Goal: Information Seeking & Learning: Learn about a topic

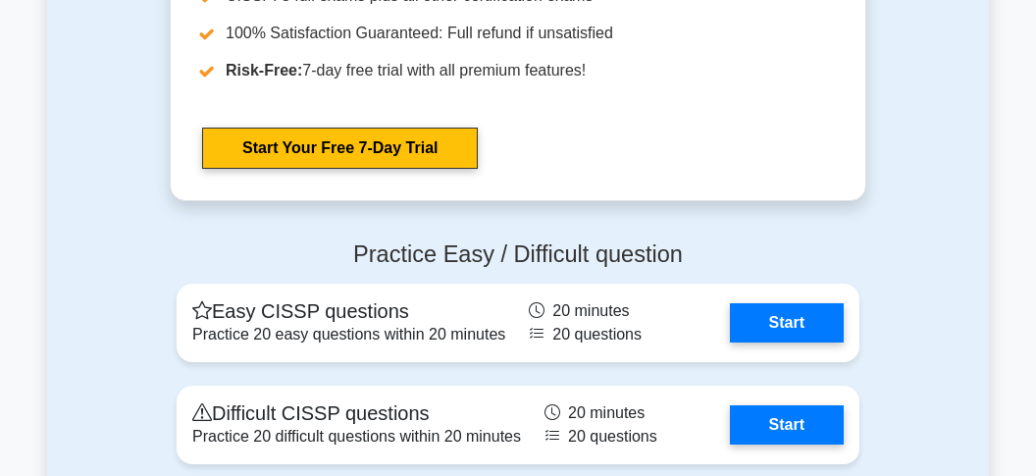
scroll to position [6100, 0]
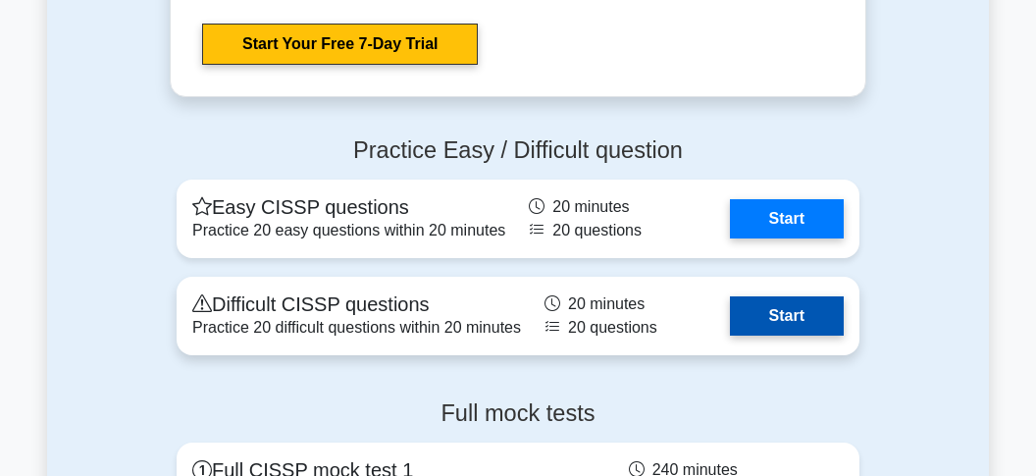
click at [747, 306] on link "Start" at bounding box center [787, 315] width 114 height 39
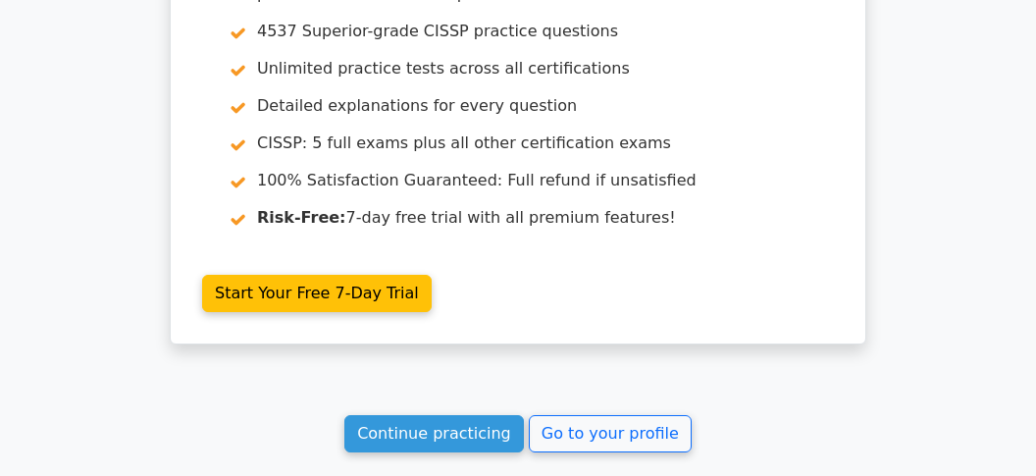
scroll to position [2991, 0]
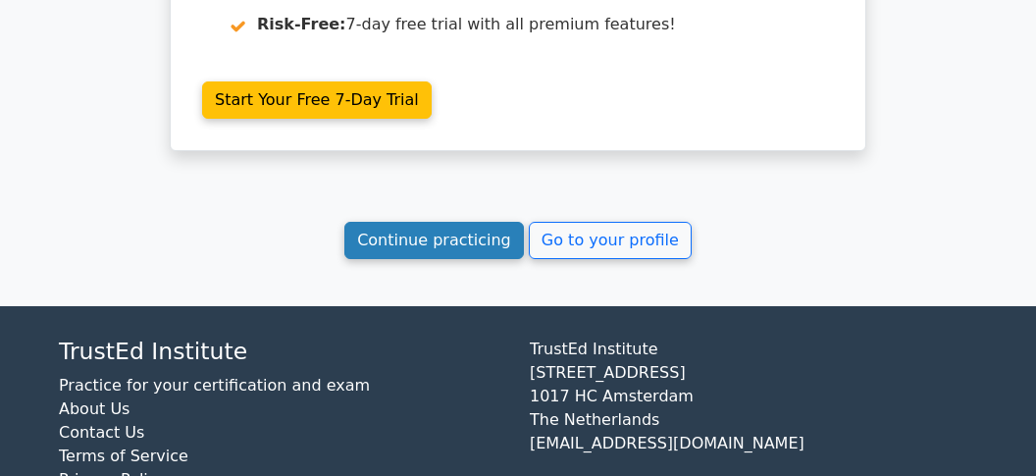
click at [402, 222] on link "Continue practicing" at bounding box center [434, 240] width 180 height 37
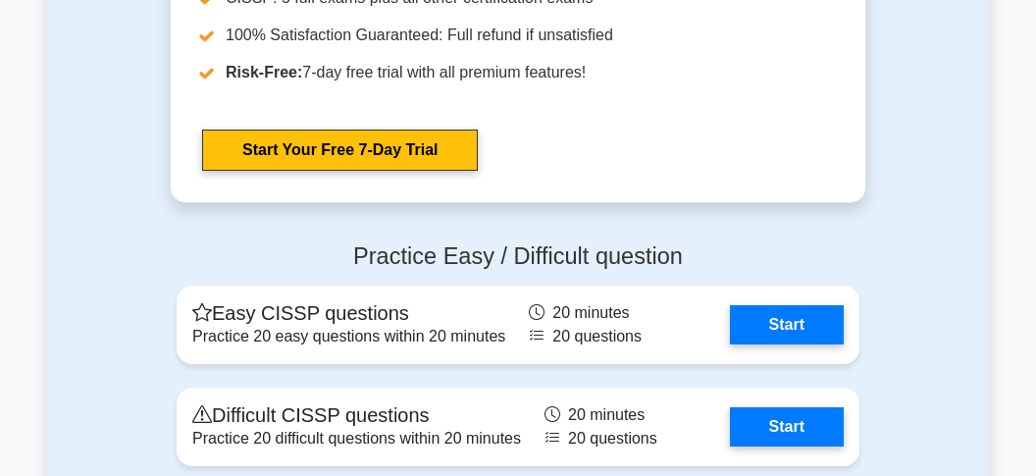
scroll to position [6010, 0]
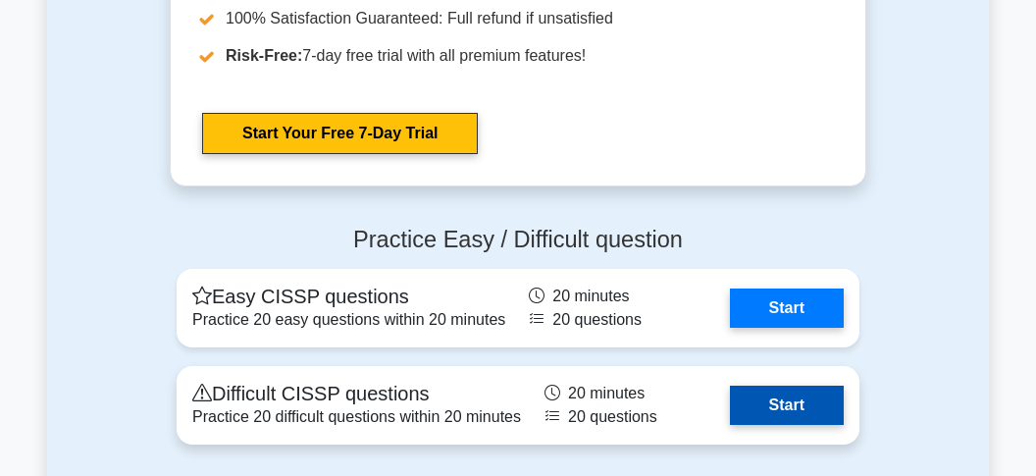
click at [826, 393] on link "Start" at bounding box center [787, 405] width 114 height 39
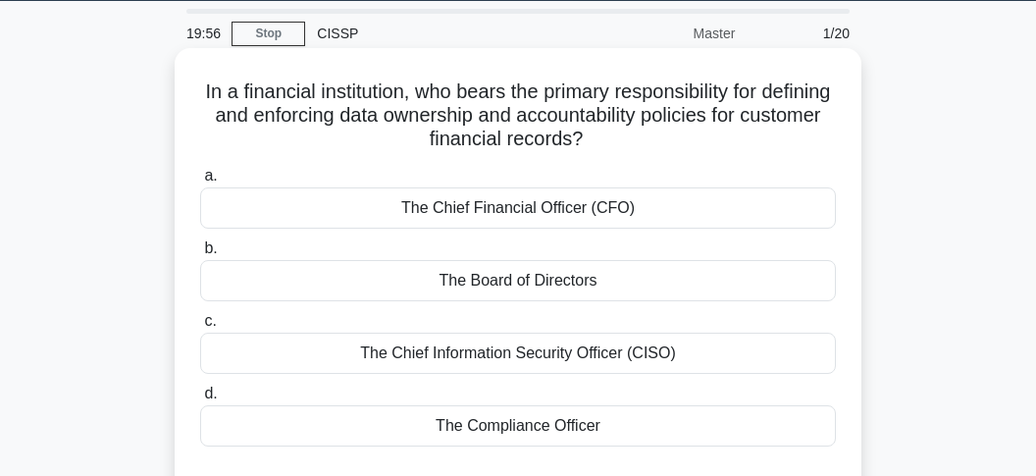
scroll to position [103, 0]
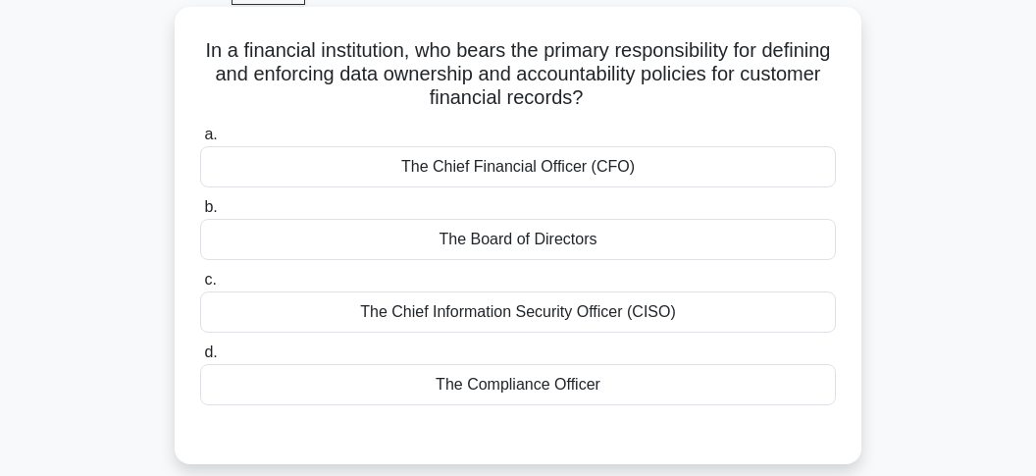
click at [514, 170] on div "The Chief Financial Officer (CFO)" at bounding box center [518, 166] width 636 height 41
click at [200, 141] on input "a. The Chief Financial Officer (CFO)" at bounding box center [200, 135] width 0 height 13
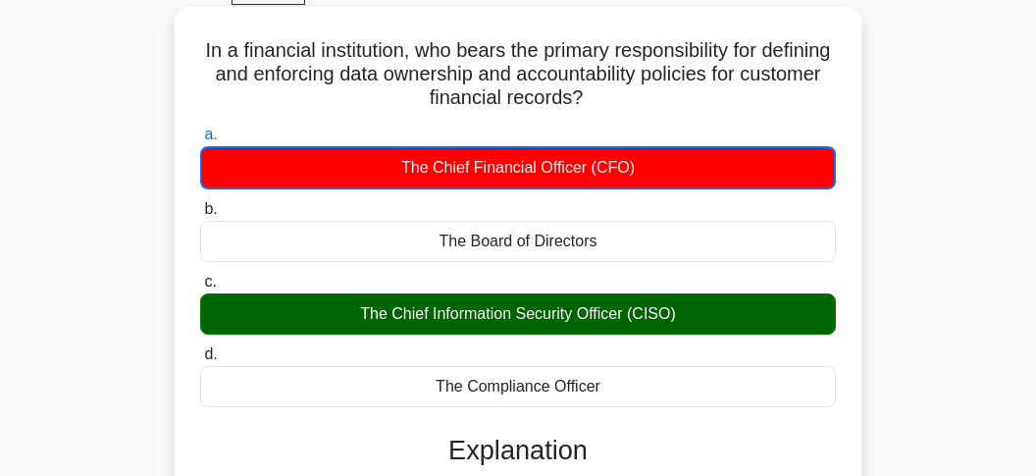
drag, startPoint x: 205, startPoint y: 49, endPoint x: 699, endPoint y: 315, distance: 560.8
copy div "a. The Chief Financial Officer (CFO) b. The Board of Directors c. The Chief Inf…"
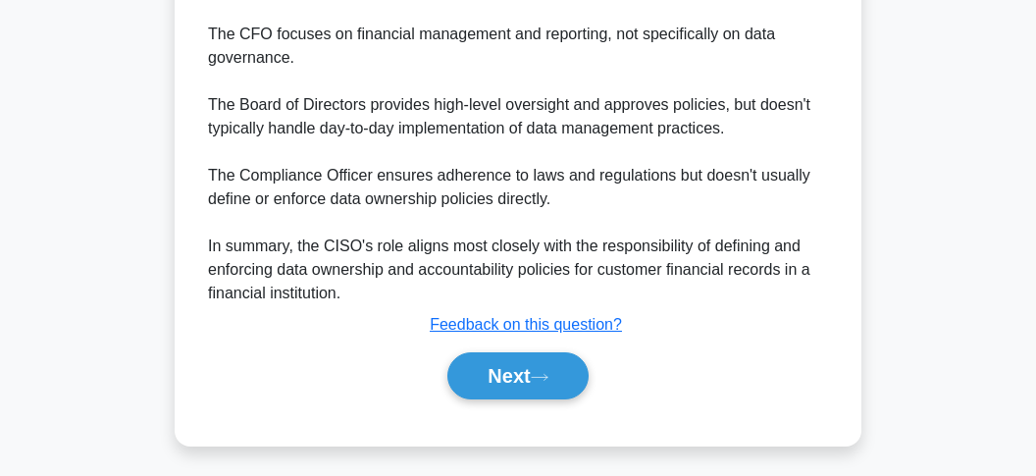
scroll to position [991, 0]
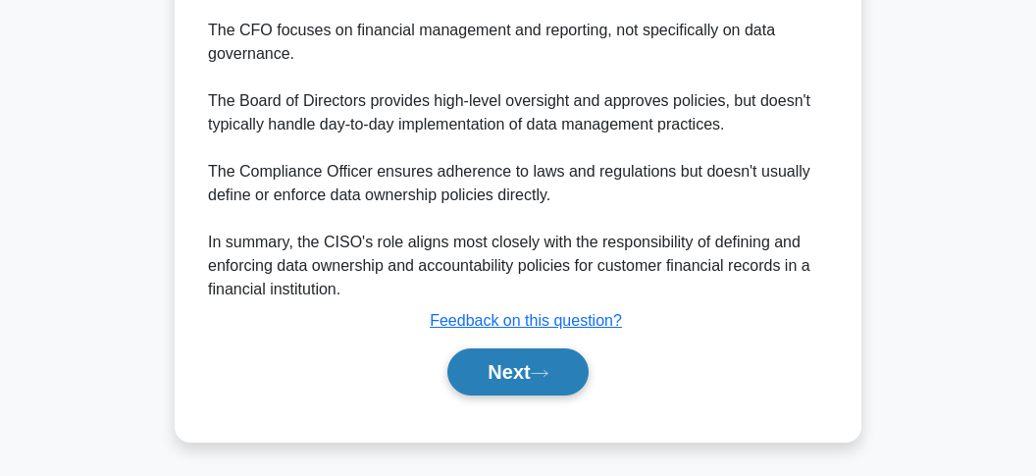
click at [471, 361] on button "Next" at bounding box center [518, 371] width 140 height 47
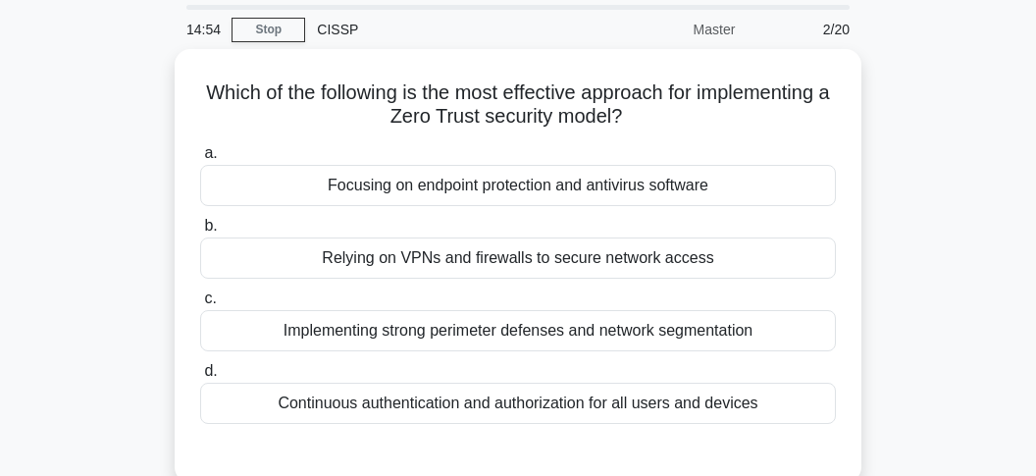
scroll to position [103, 0]
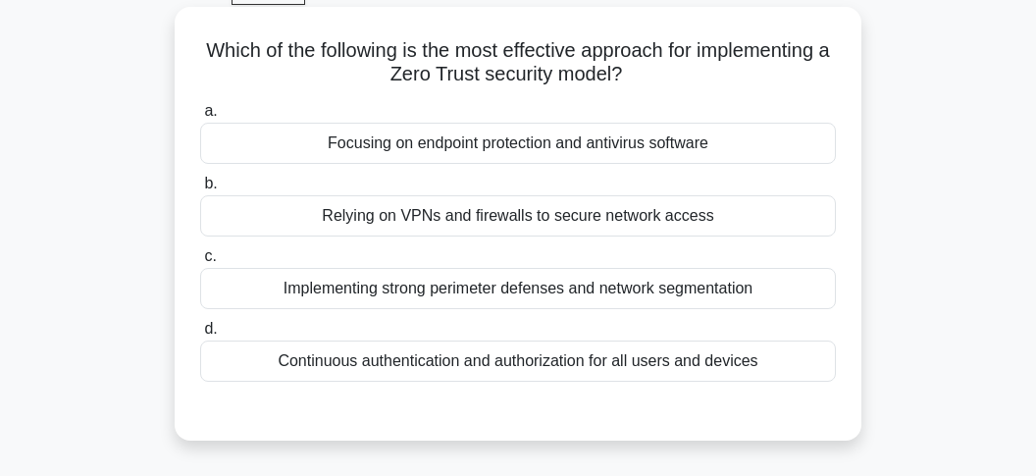
click at [411, 362] on div "Continuous authentication and authorization for all users and devices" at bounding box center [518, 361] width 636 height 41
click at [200, 336] on input "d. Continuous authentication and authorization for all users and devices" at bounding box center [200, 329] width 0 height 13
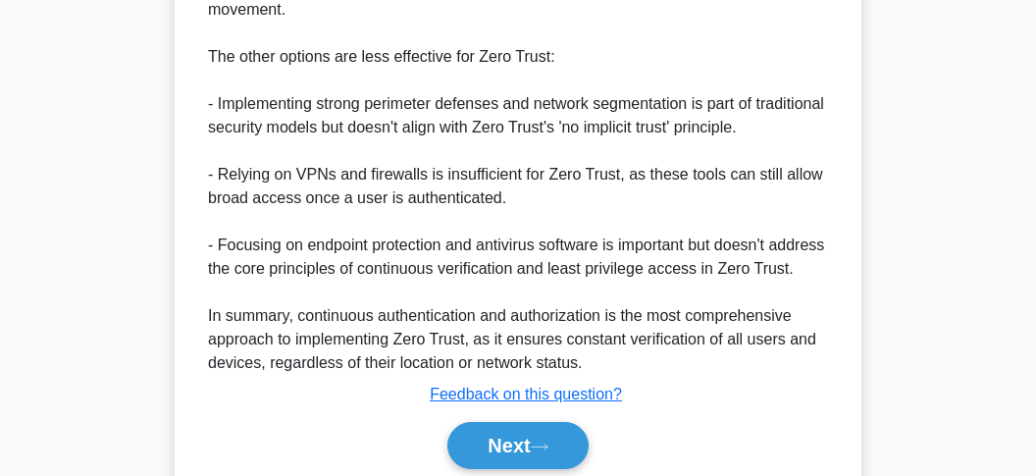
scroll to position [1060, 0]
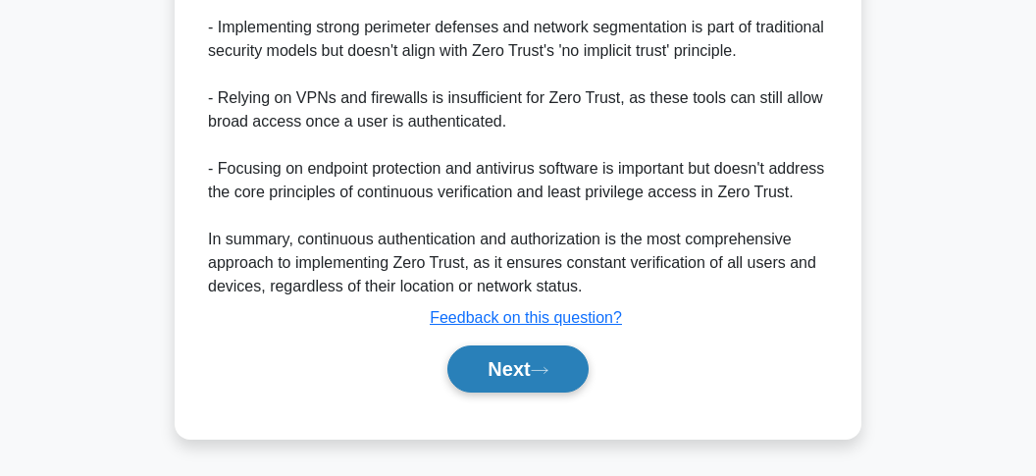
click at [485, 363] on button "Next" at bounding box center [518, 368] width 140 height 47
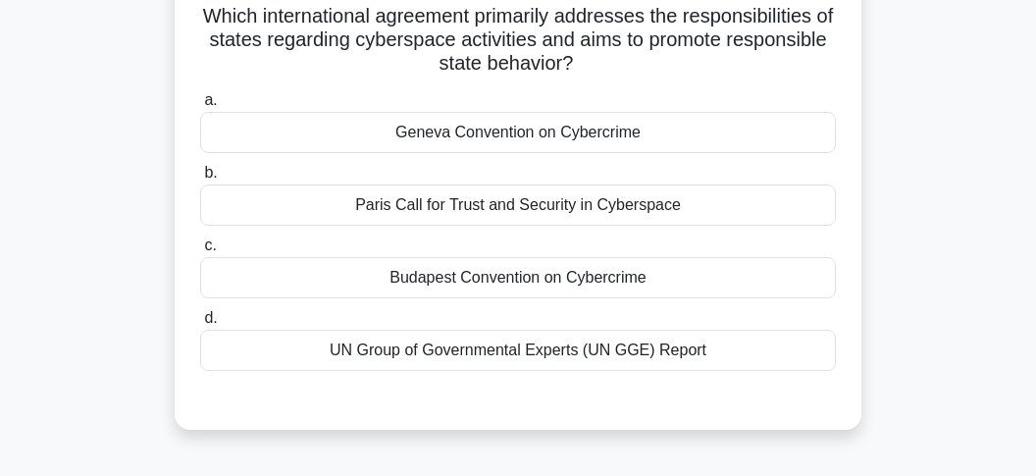
scroll to position [170, 0]
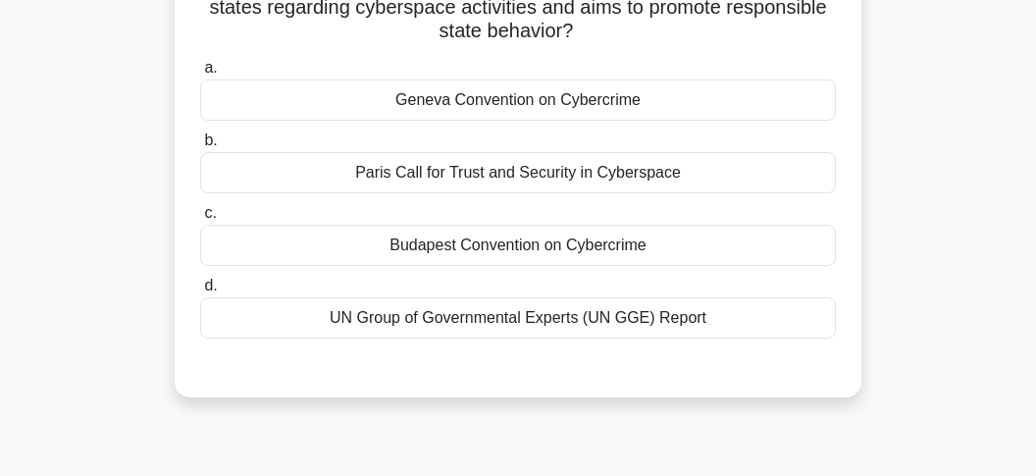
click at [408, 250] on div "Budapest Convention on Cybercrime" at bounding box center [518, 245] width 636 height 41
click at [200, 220] on input "c. Budapest Convention on Cybercrime" at bounding box center [200, 213] width 0 height 13
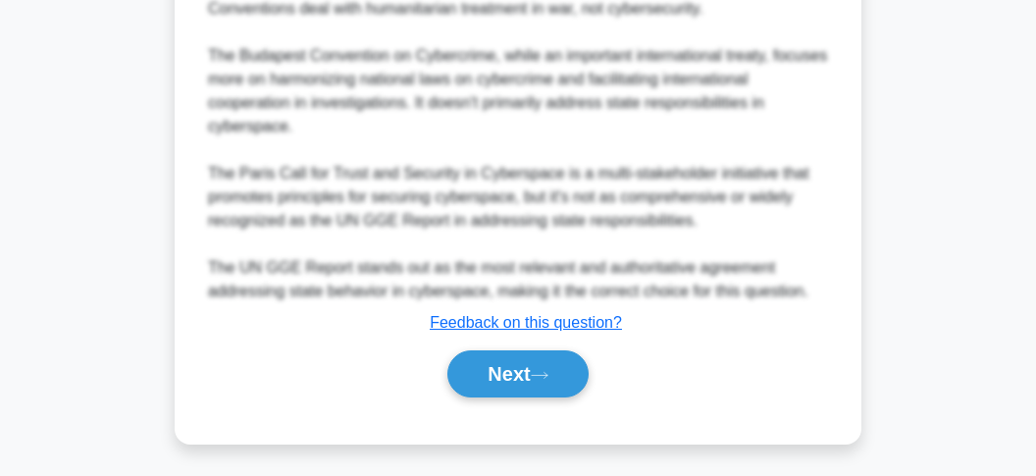
scroll to position [850, 0]
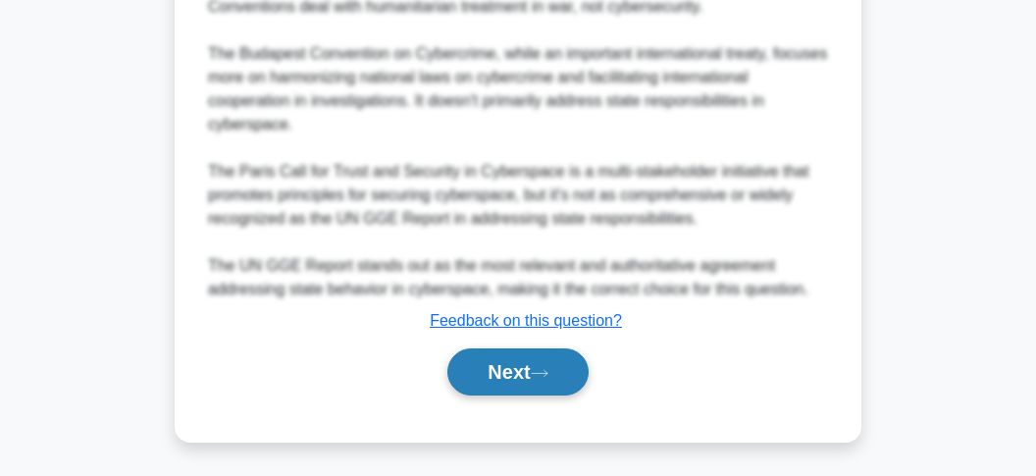
click at [515, 371] on button "Next" at bounding box center [518, 371] width 140 height 47
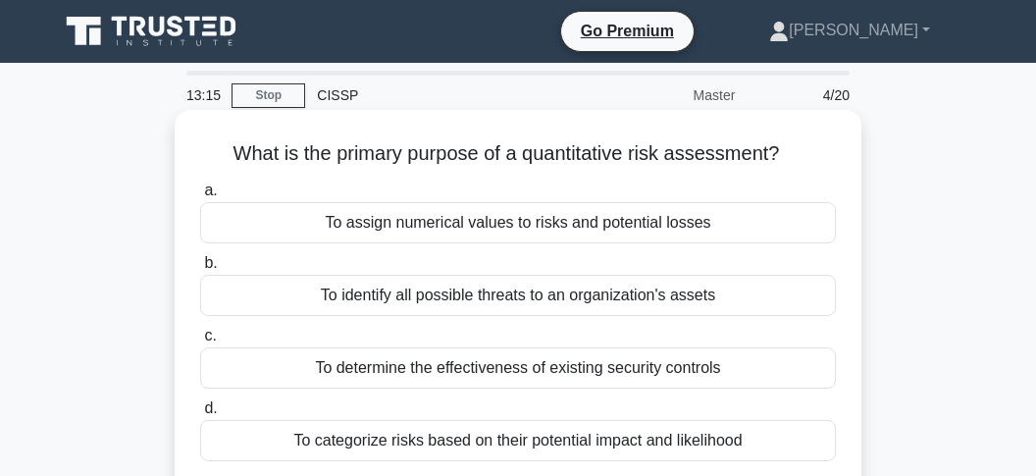
scroll to position [103, 0]
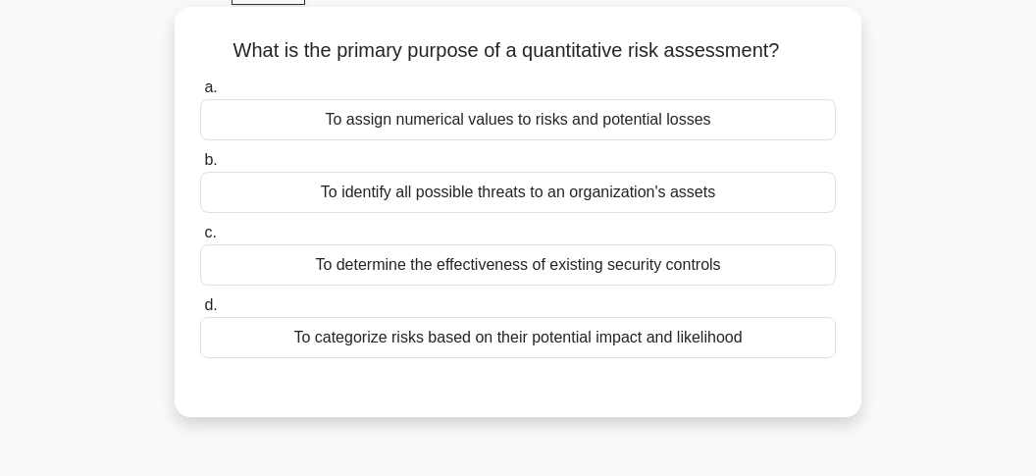
click at [407, 124] on div "To assign numerical values to risks and potential losses" at bounding box center [518, 119] width 636 height 41
click at [200, 94] on input "a. To assign numerical values to risks and potential losses" at bounding box center [200, 87] width 0 height 13
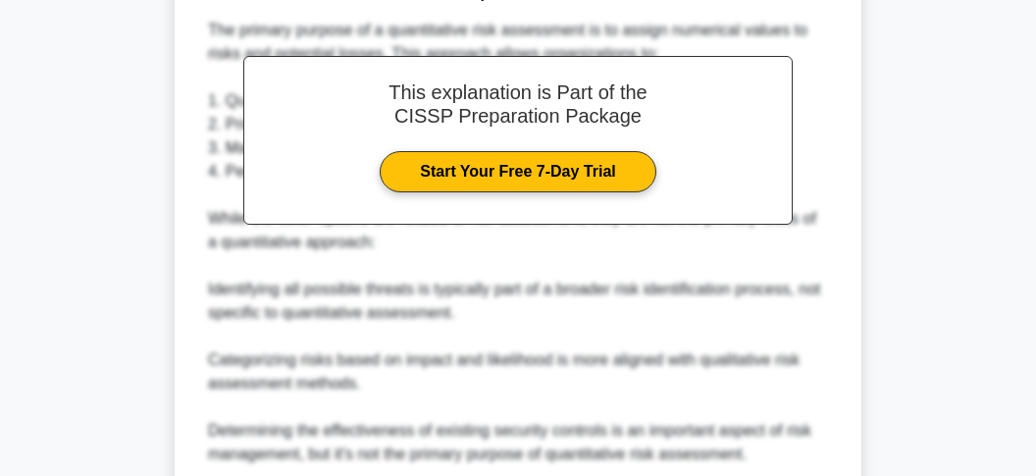
scroll to position [754, 0]
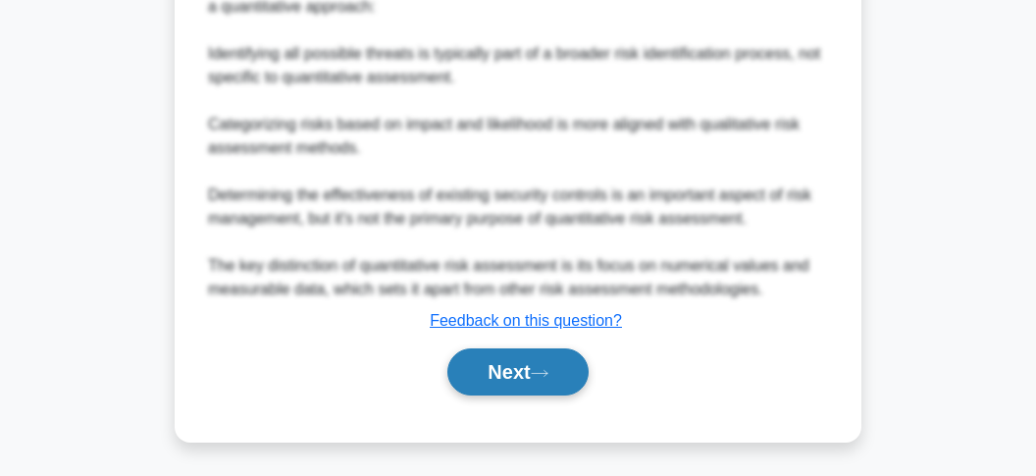
click at [480, 376] on button "Next" at bounding box center [518, 371] width 140 height 47
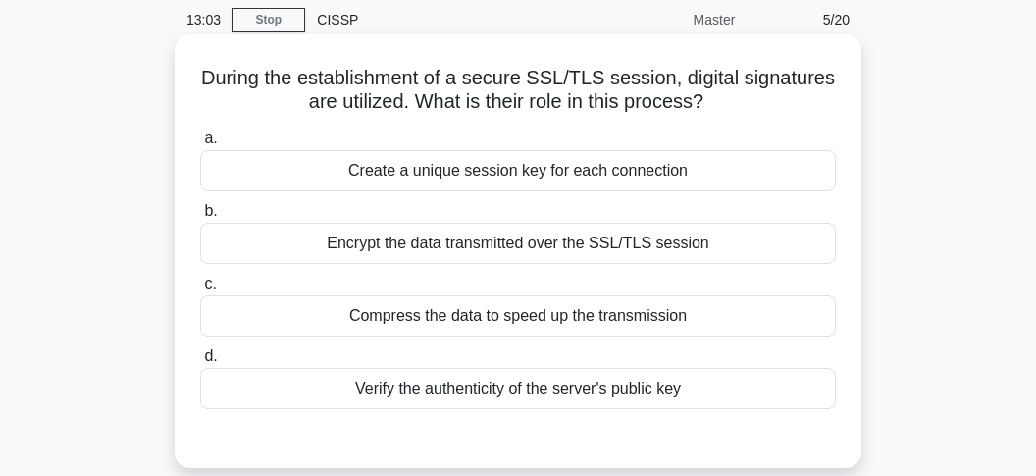
scroll to position [66, 0]
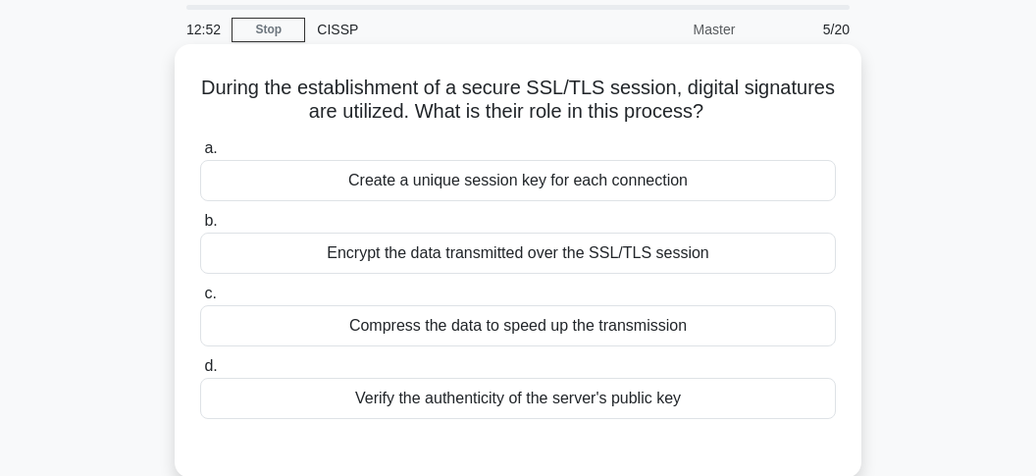
click at [450, 263] on div "Encrypt the data transmitted over the SSL/TLS session" at bounding box center [518, 253] width 636 height 41
click at [200, 228] on input "b. Encrypt the data transmitted over the SSL/TLS session" at bounding box center [200, 221] width 0 height 13
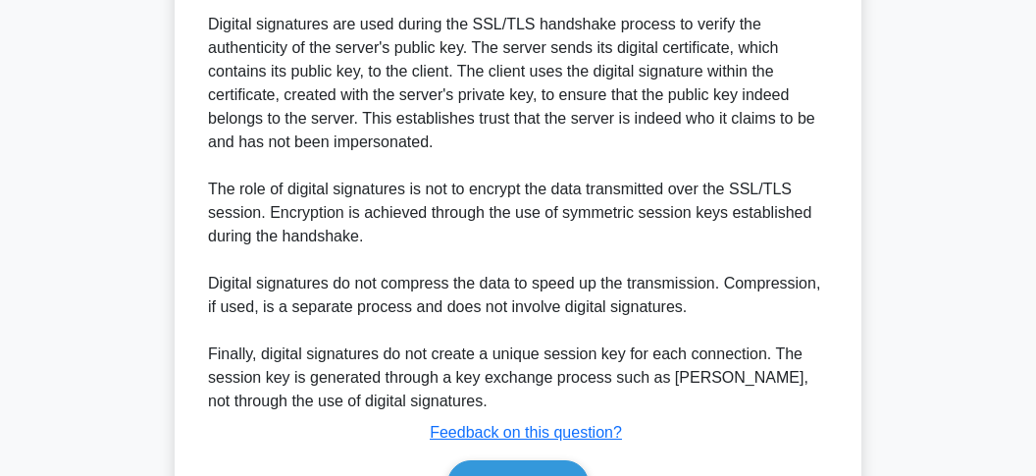
scroll to position [584, 0]
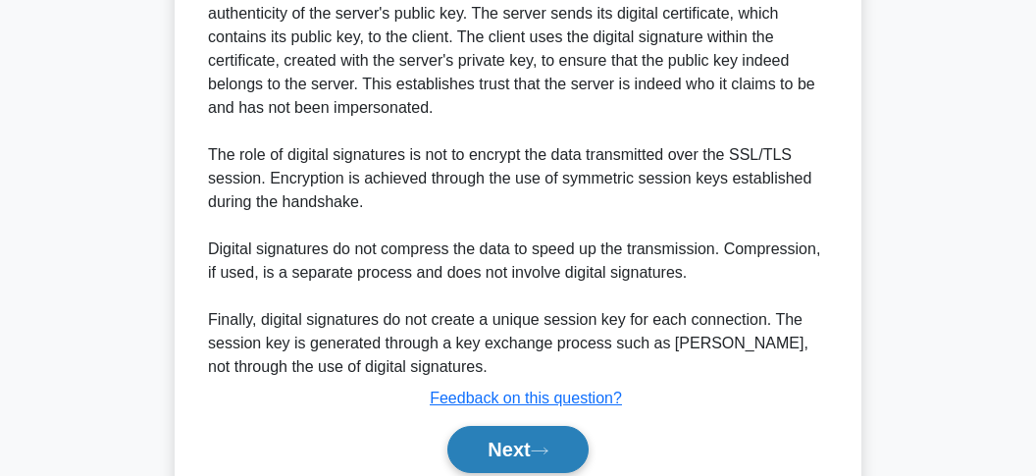
click at [464, 441] on button "Next" at bounding box center [518, 449] width 140 height 47
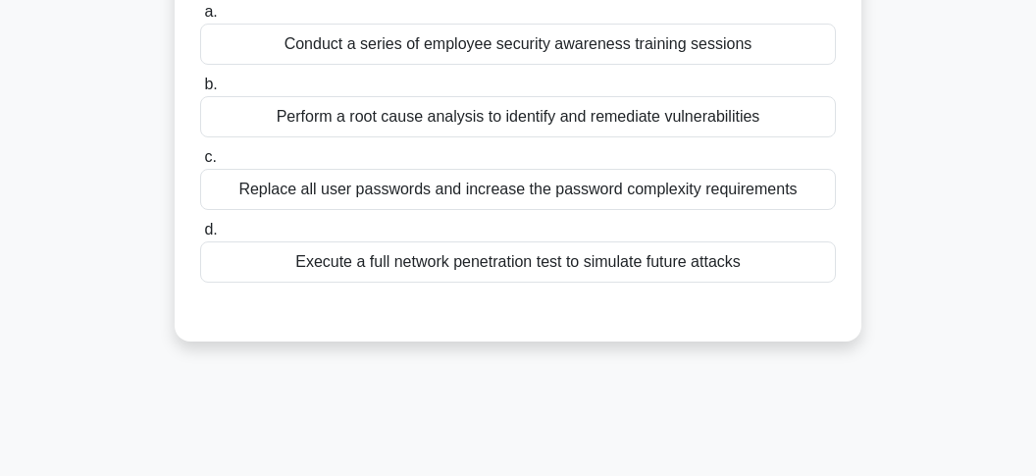
scroll to position [66, 0]
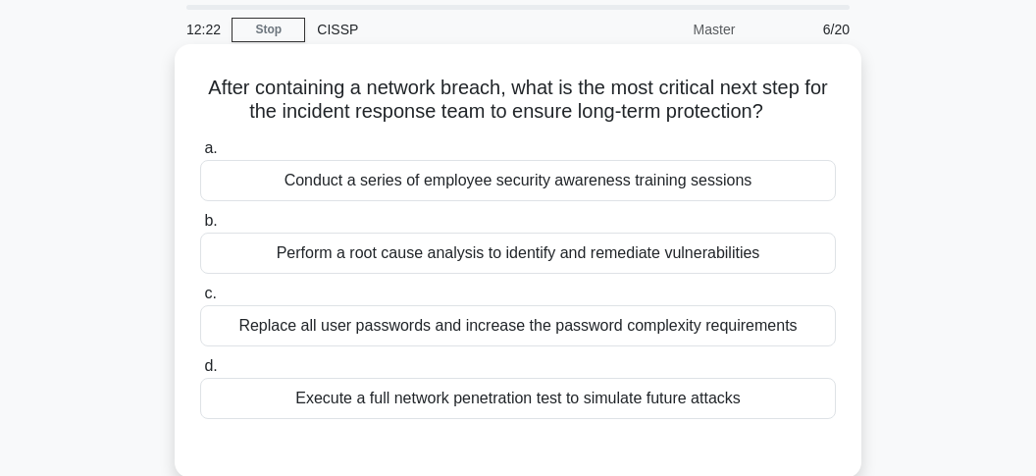
click at [359, 248] on div "Perform a root cause analysis to identify and remediate vulnerabilities" at bounding box center [518, 253] width 636 height 41
click at [200, 228] on input "b. Perform a root cause analysis to identify and remediate vulnerabilities" at bounding box center [200, 221] width 0 height 13
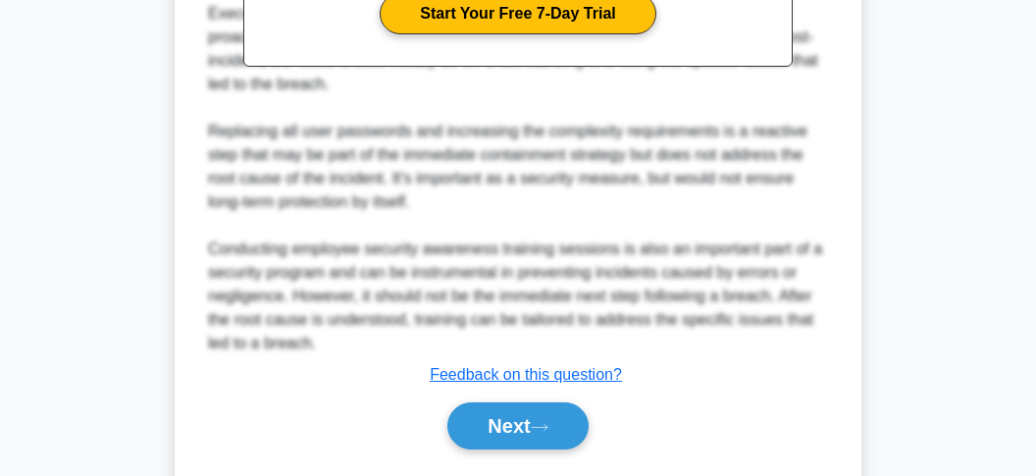
scroll to position [754, 0]
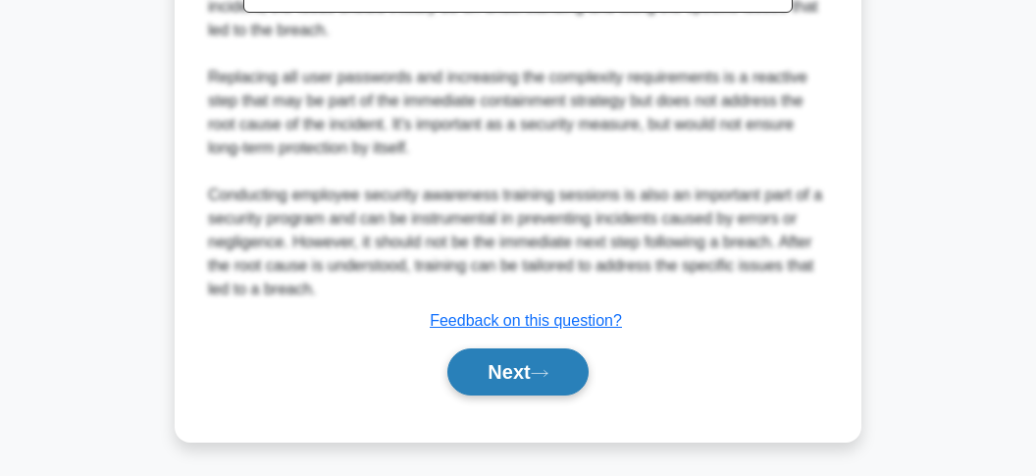
click at [509, 360] on button "Next" at bounding box center [518, 371] width 140 height 47
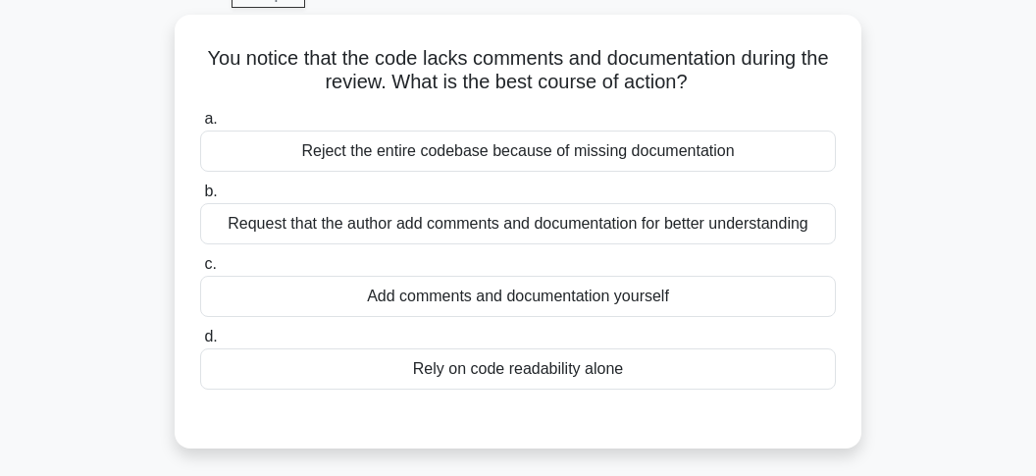
scroll to position [66, 0]
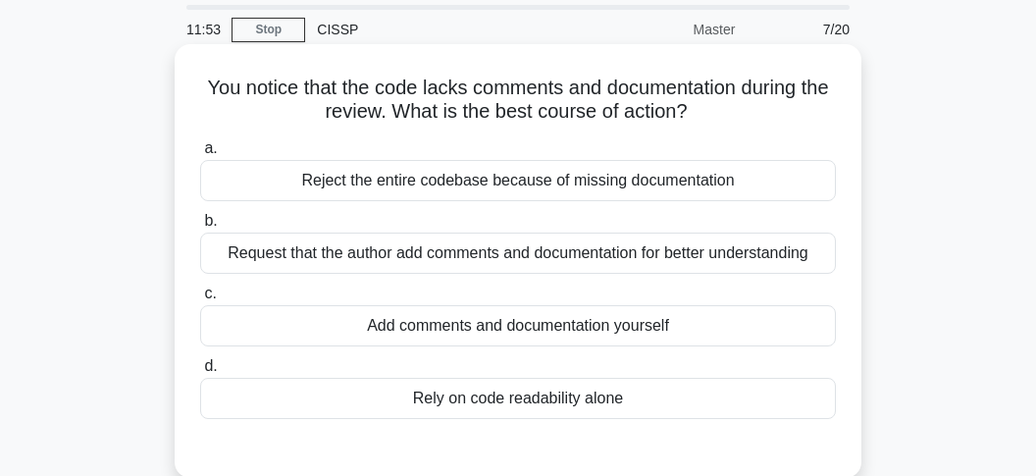
click at [379, 257] on div "Request that the author add comments and documentation for better understanding" at bounding box center [518, 253] width 636 height 41
click at [200, 228] on input "b. Request that the author add comments and documentation for better understand…" at bounding box center [200, 221] width 0 height 13
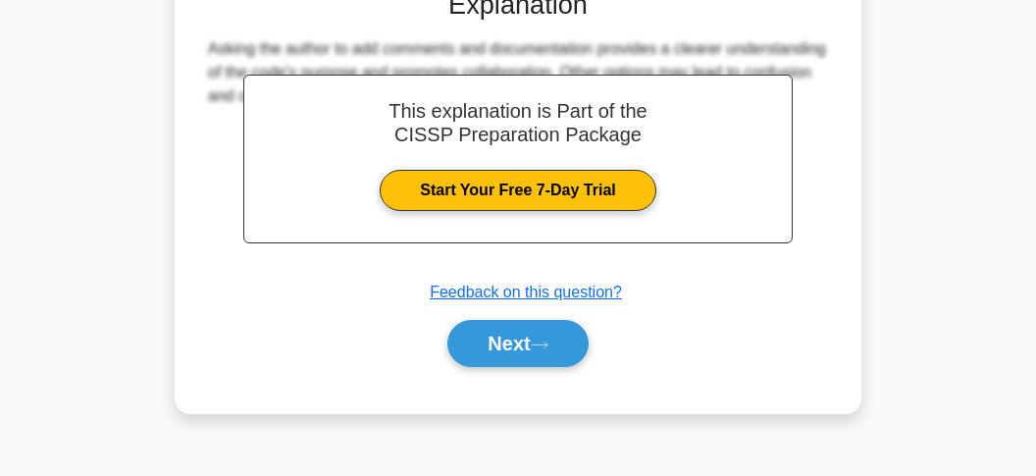
scroll to position [584, 0]
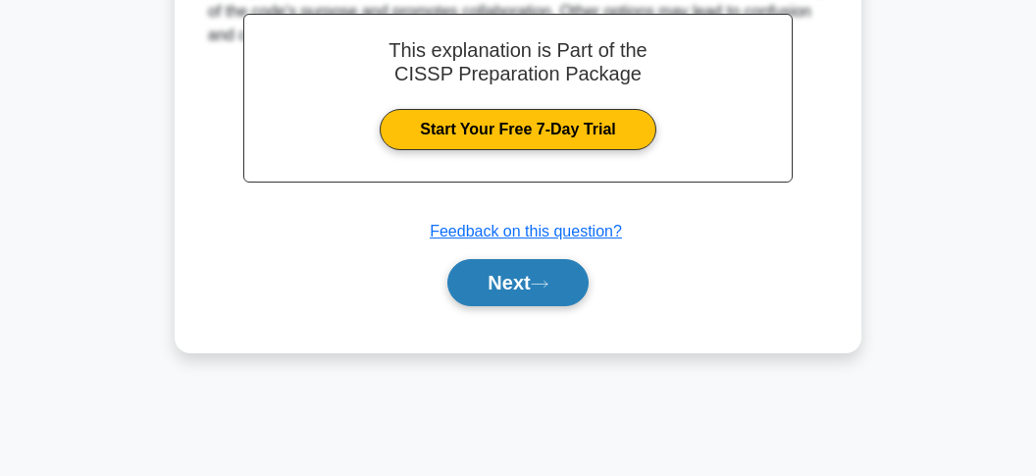
click at [476, 276] on button "Next" at bounding box center [518, 282] width 140 height 47
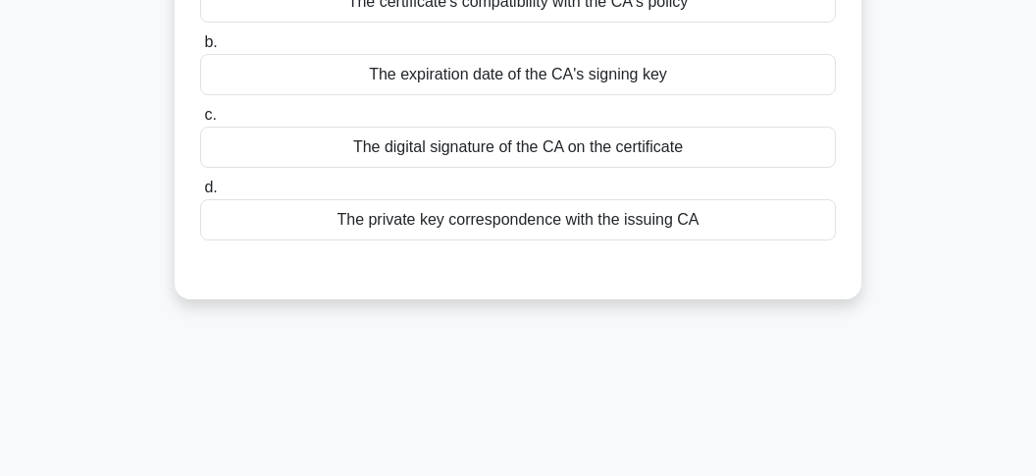
scroll to position [66, 0]
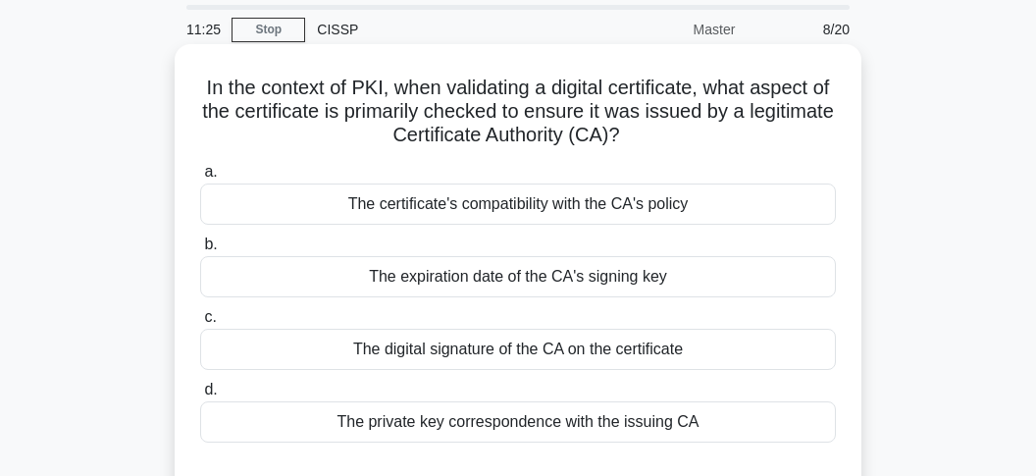
click at [439, 355] on div "The digital signature of the CA on the certificate" at bounding box center [518, 349] width 636 height 41
click at [200, 324] on input "c. The digital signature of the CA on the certificate" at bounding box center [200, 317] width 0 height 13
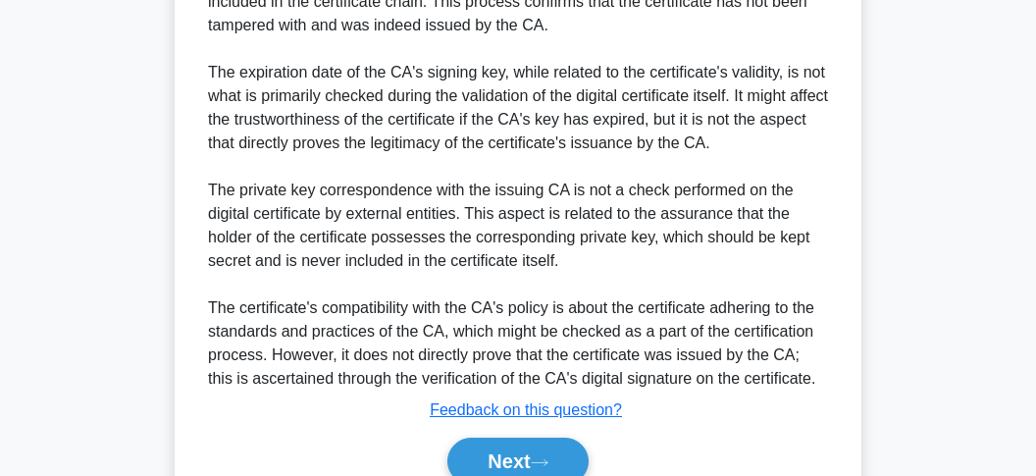
scroll to position [777, 0]
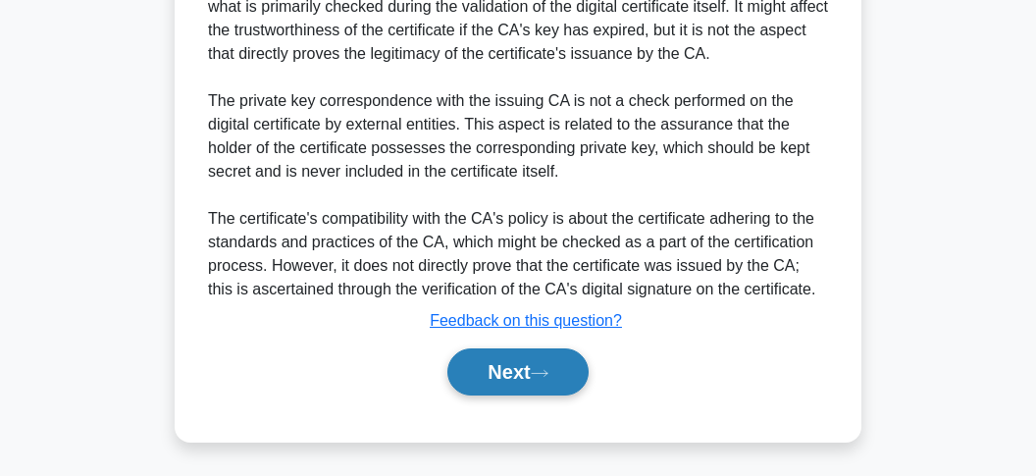
click at [494, 364] on button "Next" at bounding box center [518, 371] width 140 height 47
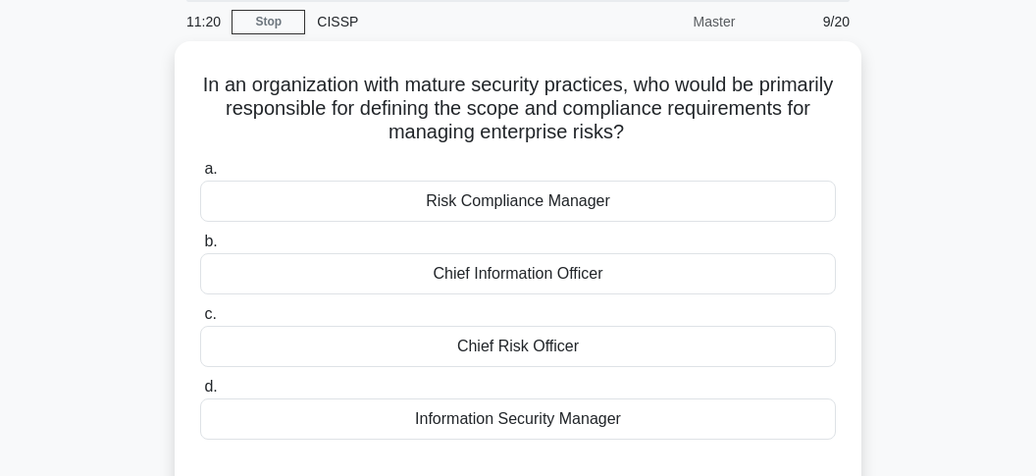
scroll to position [66, 0]
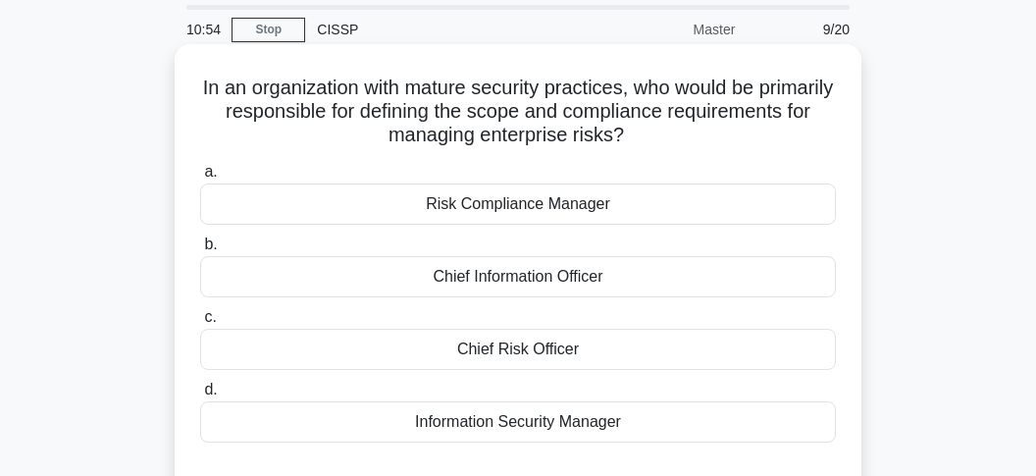
click at [470, 346] on div "Chief Risk Officer" at bounding box center [518, 349] width 636 height 41
click at [200, 324] on input "c. Chief Risk Officer" at bounding box center [200, 317] width 0 height 13
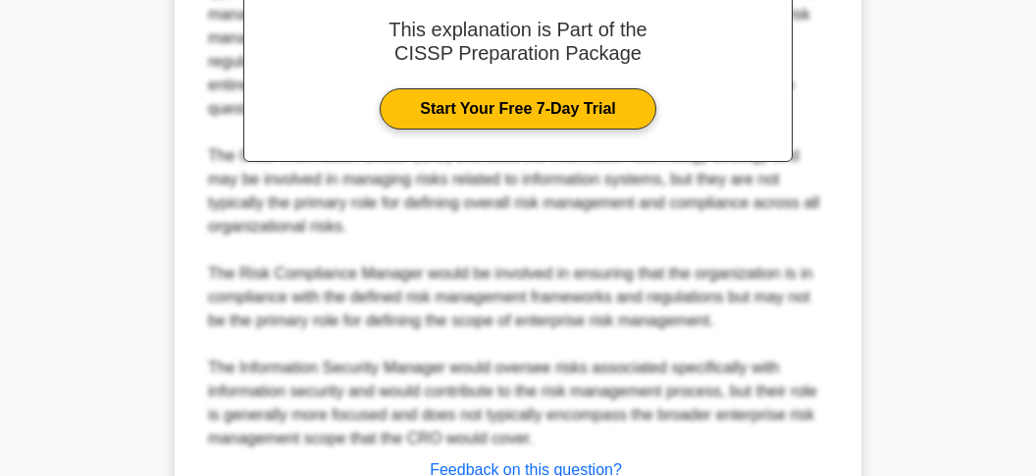
scroll to position [777, 0]
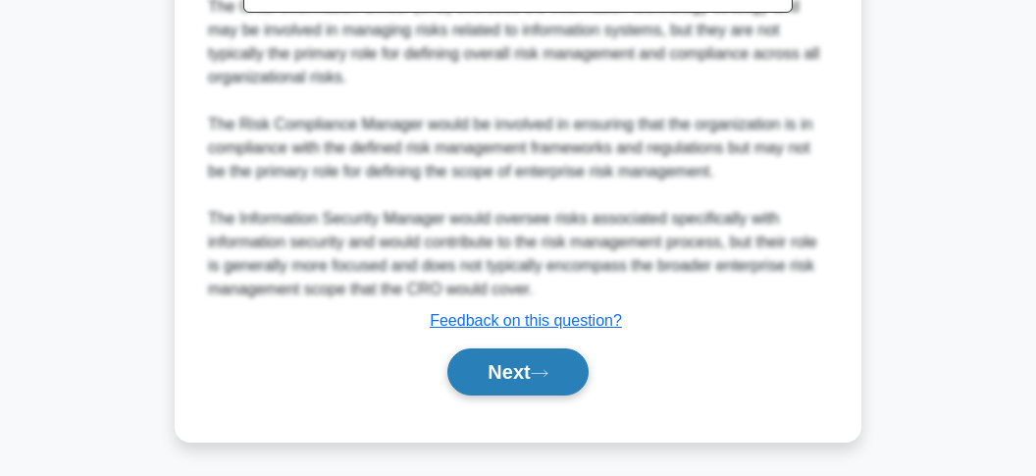
click at [477, 366] on button "Next" at bounding box center [518, 371] width 140 height 47
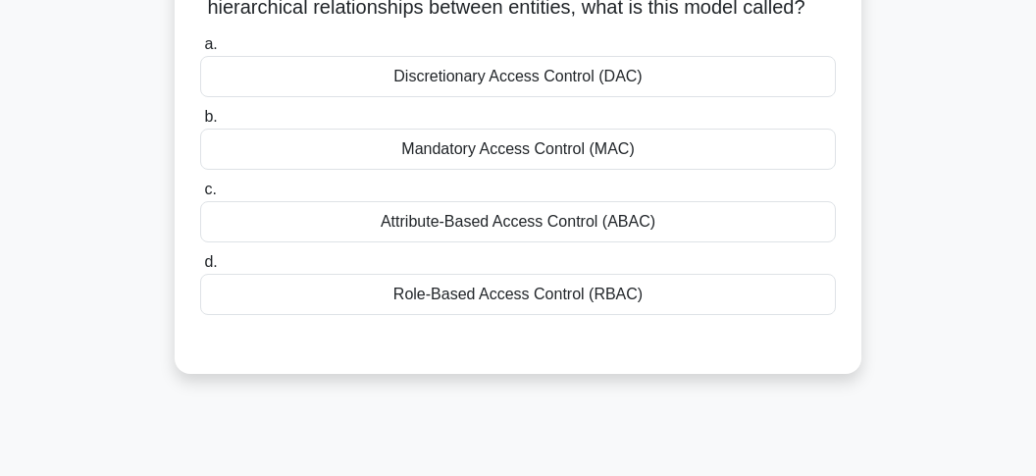
scroll to position [66, 0]
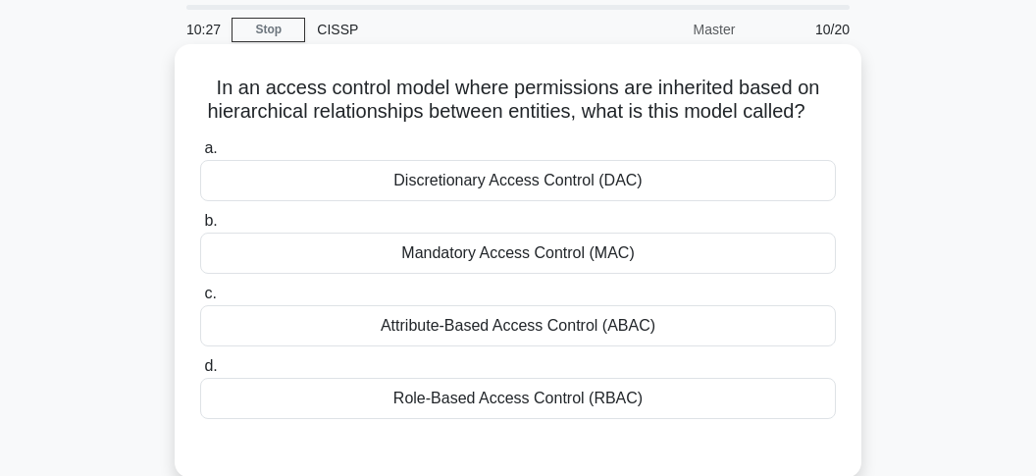
click at [452, 401] on div "Role-Based Access Control (RBAC)" at bounding box center [518, 398] width 636 height 41
click at [200, 373] on input "d. Role-Based Access Control (RBAC)" at bounding box center [200, 366] width 0 height 13
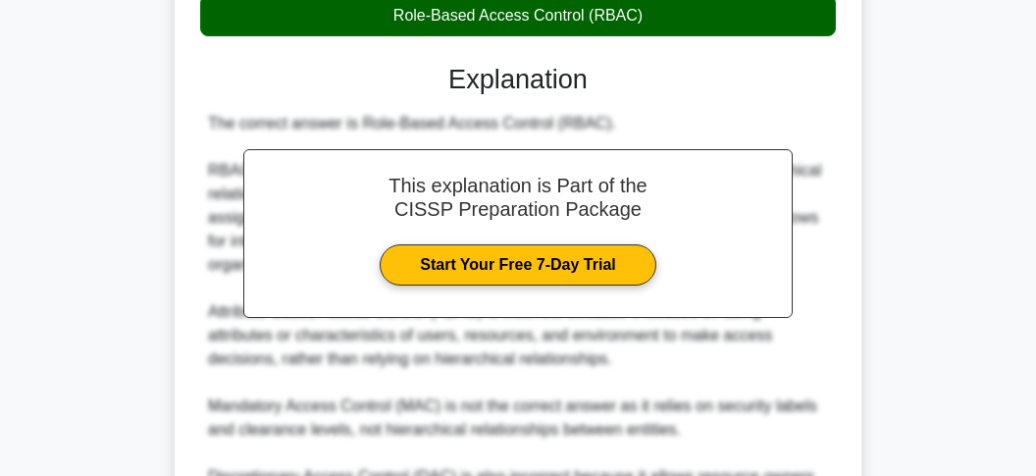
scroll to position [584, 0]
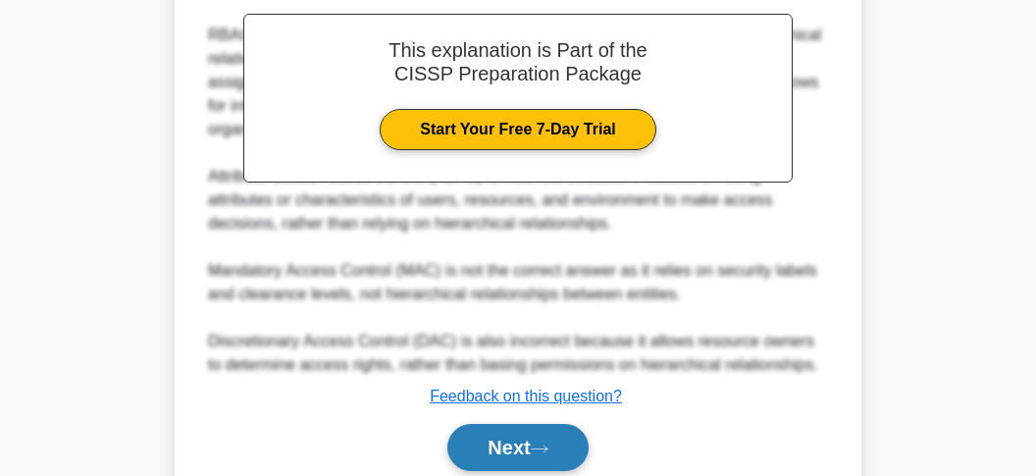
click at [529, 444] on button "Next" at bounding box center [518, 447] width 140 height 47
click at [507, 450] on button "Next" at bounding box center [518, 447] width 140 height 47
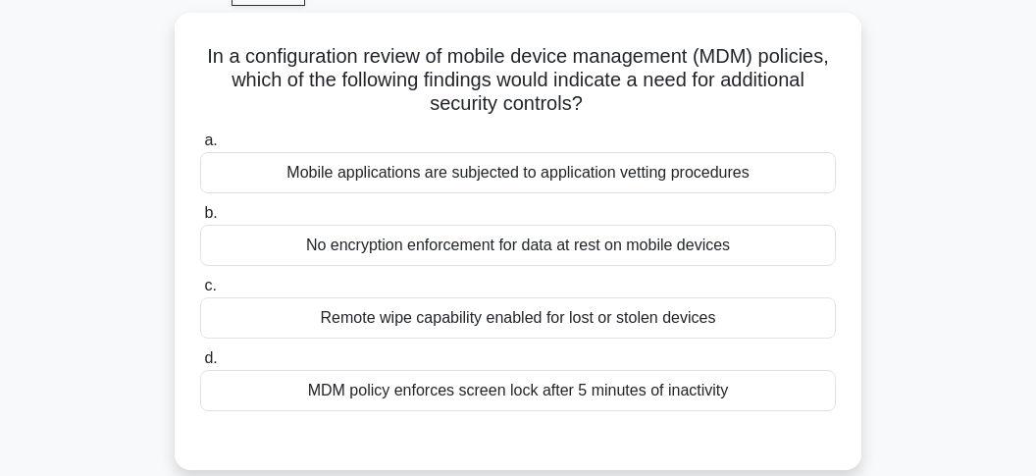
scroll to position [103, 0]
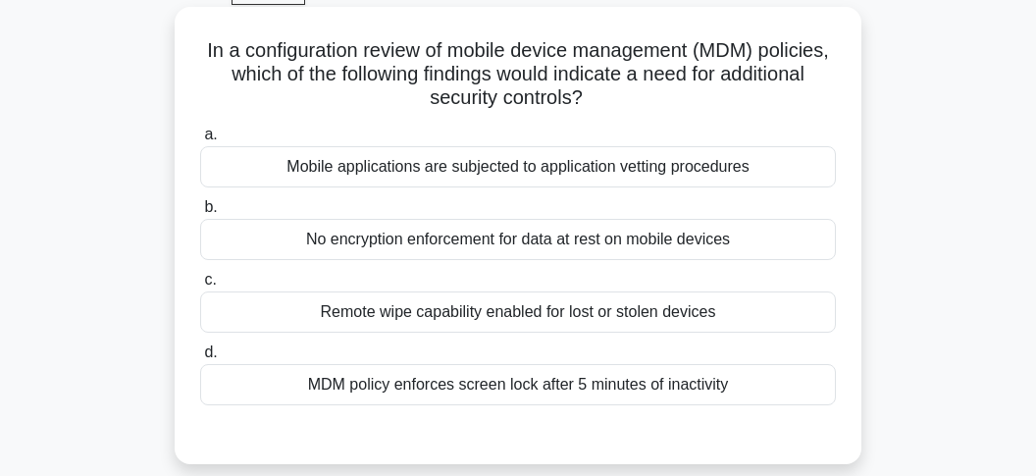
click at [400, 236] on div "No encryption enforcement for data at rest on mobile devices" at bounding box center [518, 239] width 636 height 41
click at [200, 214] on input "b. No encryption enforcement for data at rest on mobile devices" at bounding box center [200, 207] width 0 height 13
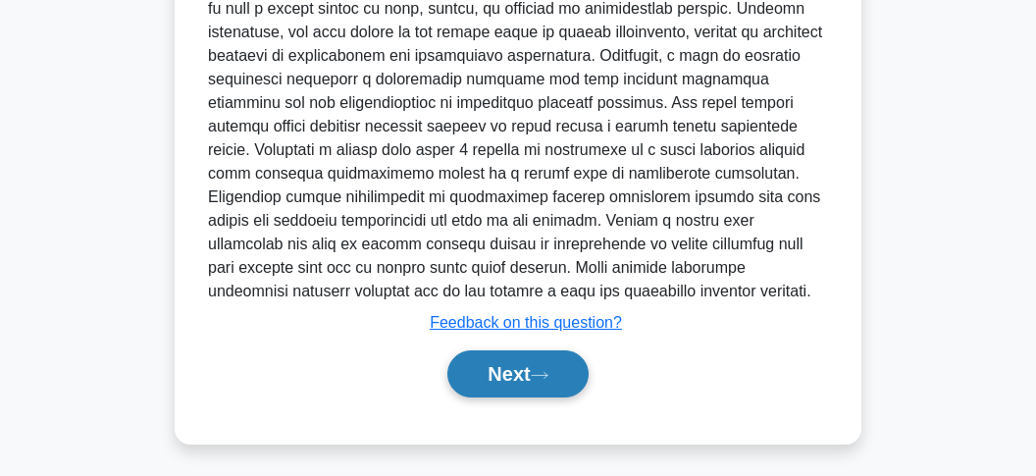
scroll to position [636, 0]
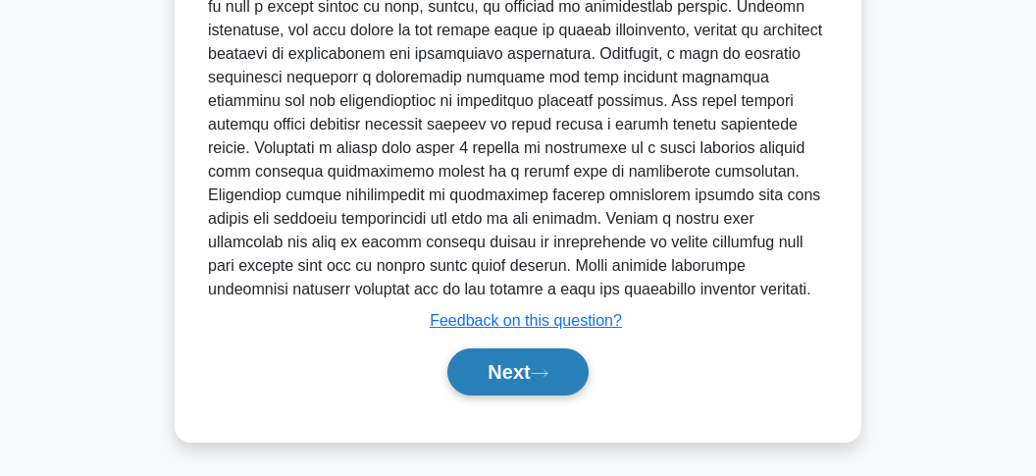
click at [506, 372] on button "Next" at bounding box center [518, 371] width 140 height 47
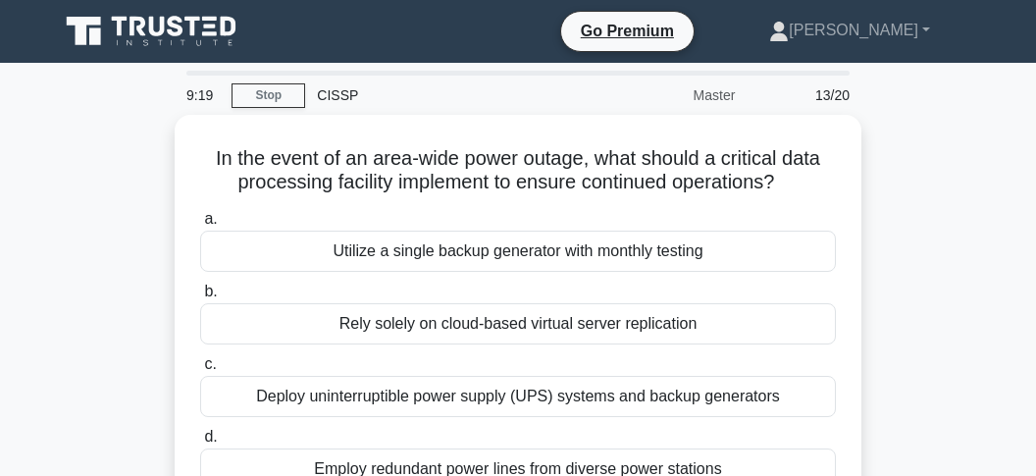
scroll to position [103, 0]
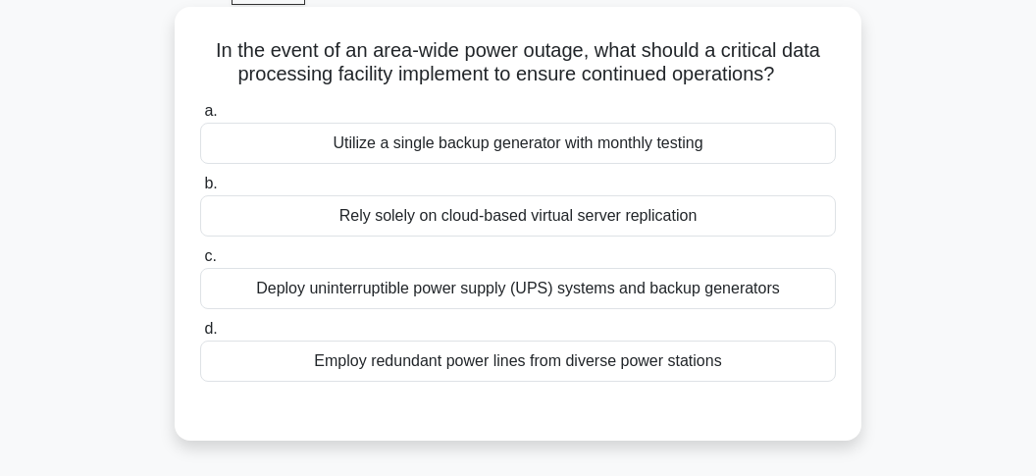
click at [384, 293] on div "Deploy uninterruptible power supply (UPS) systems and backup generators" at bounding box center [518, 288] width 636 height 41
click at [200, 263] on input "c. Deploy uninterruptible power supply (UPS) systems and backup generators" at bounding box center [200, 256] width 0 height 13
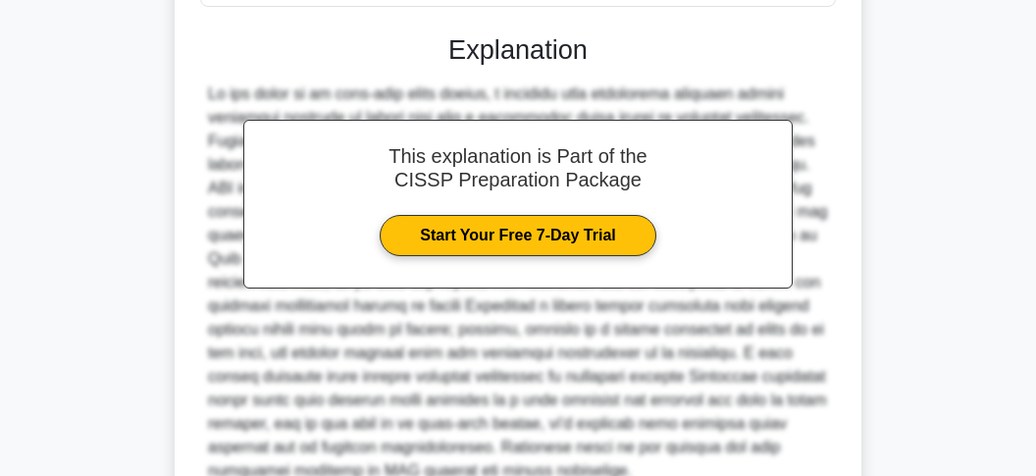
scroll to position [621, 0]
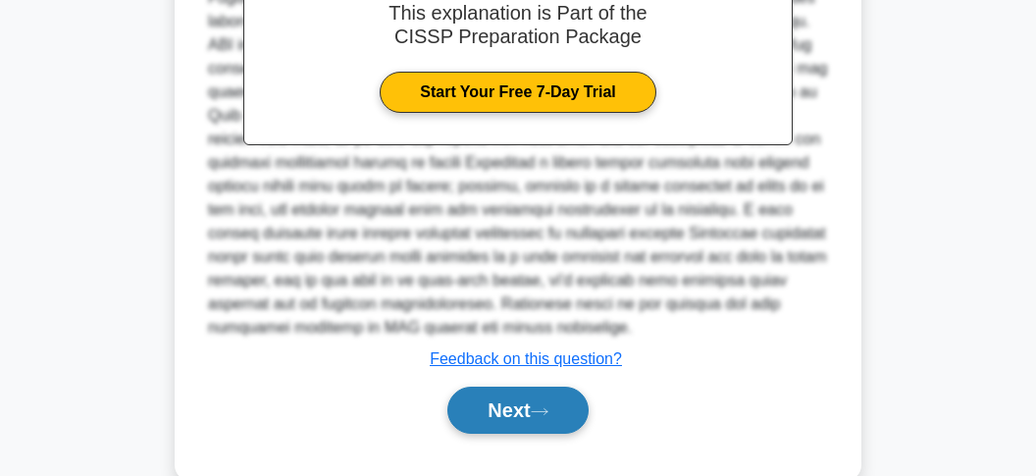
click at [549, 407] on icon at bounding box center [540, 411] width 18 height 11
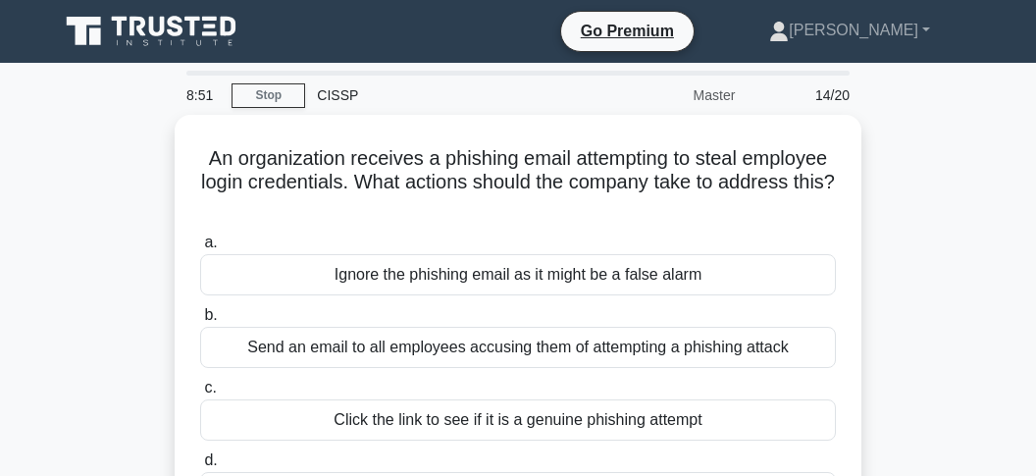
scroll to position [103, 0]
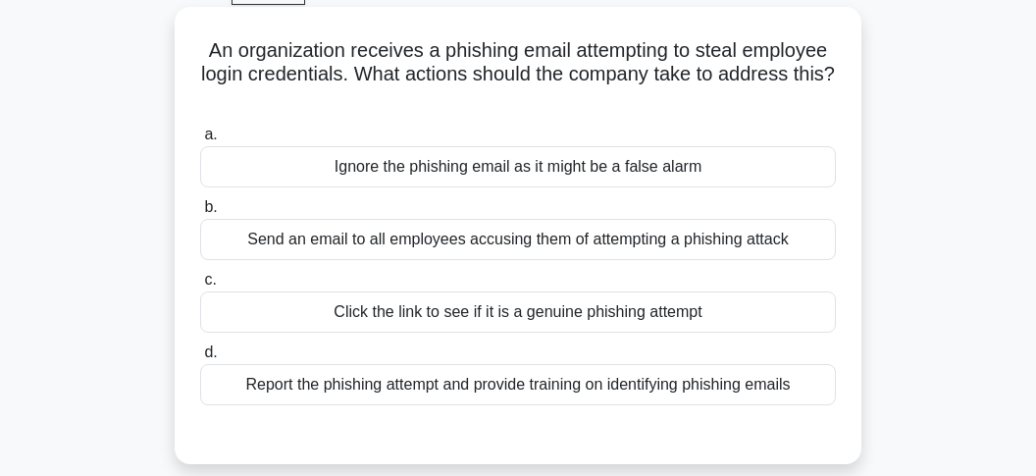
click at [638, 380] on div "Report the phishing attempt and provide training on identifying phishing emails" at bounding box center [518, 384] width 636 height 41
click at [200, 359] on input "d. Report the phishing attempt and provide training on identifying phishing ema…" at bounding box center [200, 352] width 0 height 13
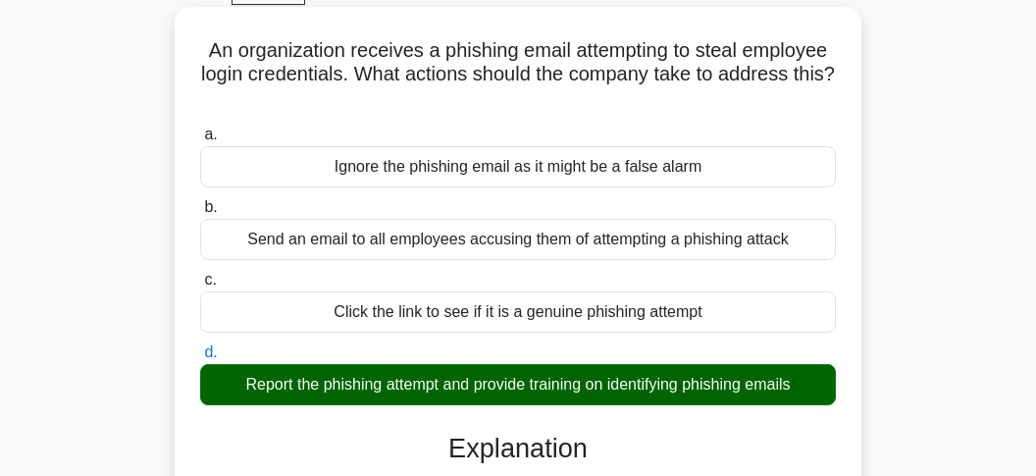
scroll to position [584, 0]
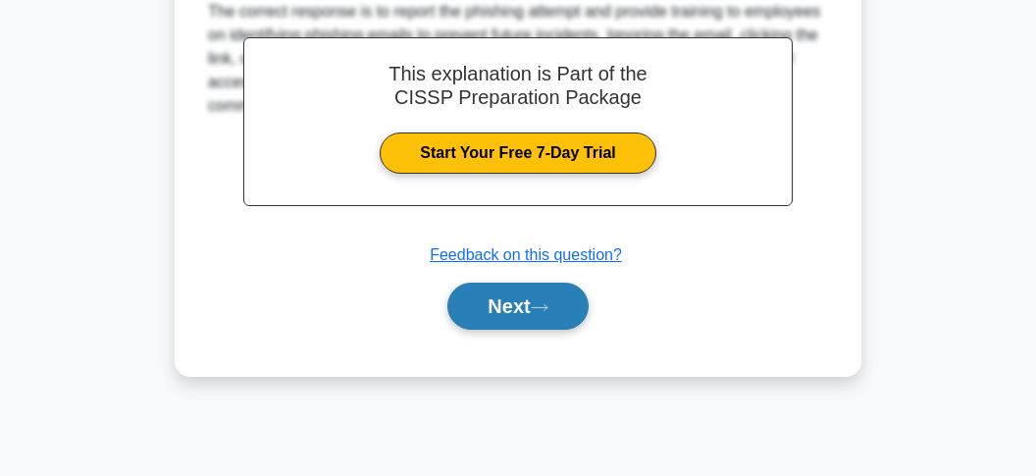
click at [537, 310] on button "Next" at bounding box center [518, 306] width 140 height 47
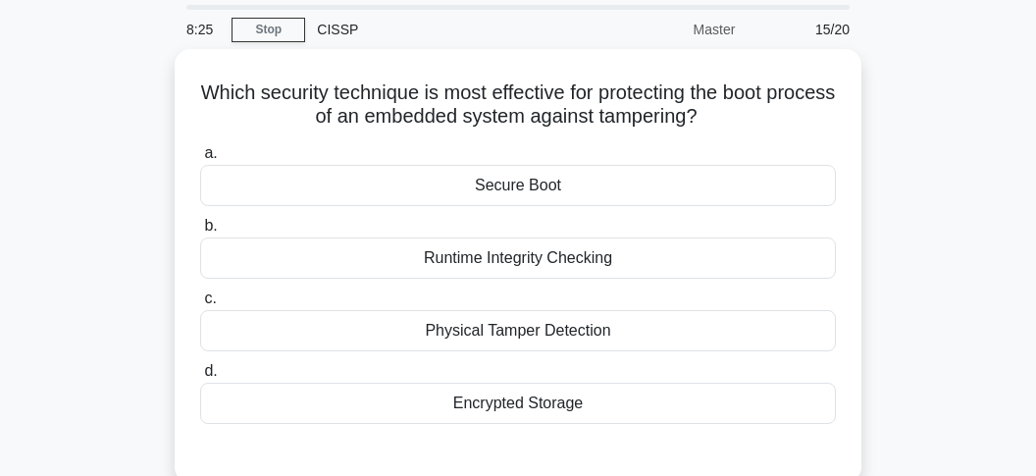
scroll to position [103, 0]
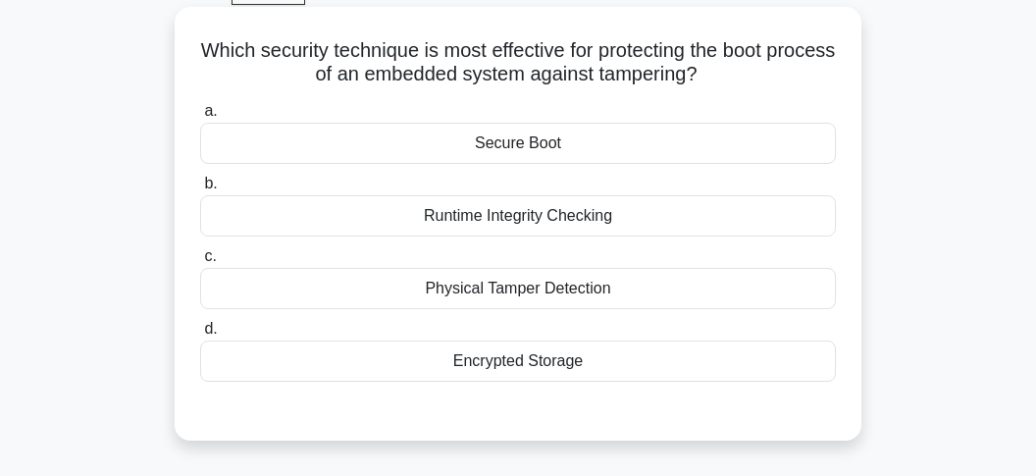
click at [535, 141] on div "Secure Boot" at bounding box center [518, 143] width 636 height 41
click at [200, 118] on input "a. Secure Boot" at bounding box center [200, 111] width 0 height 13
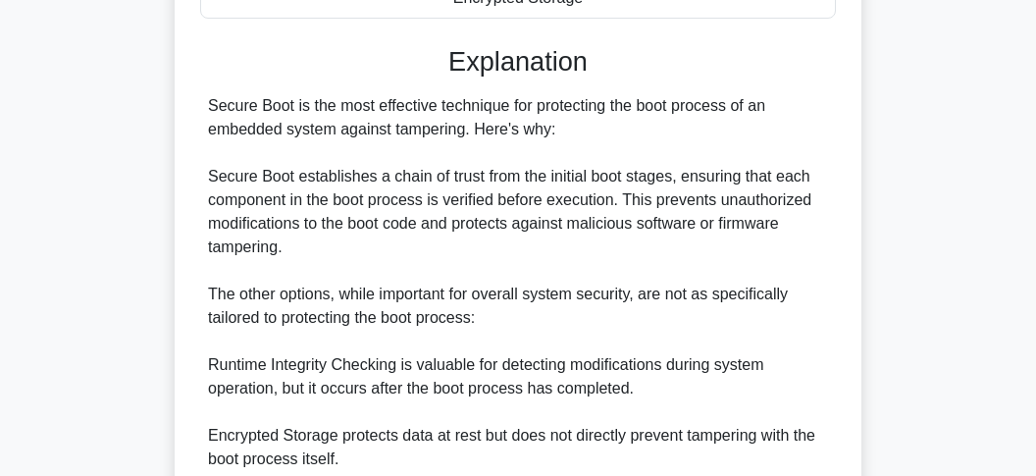
scroll to position [777, 0]
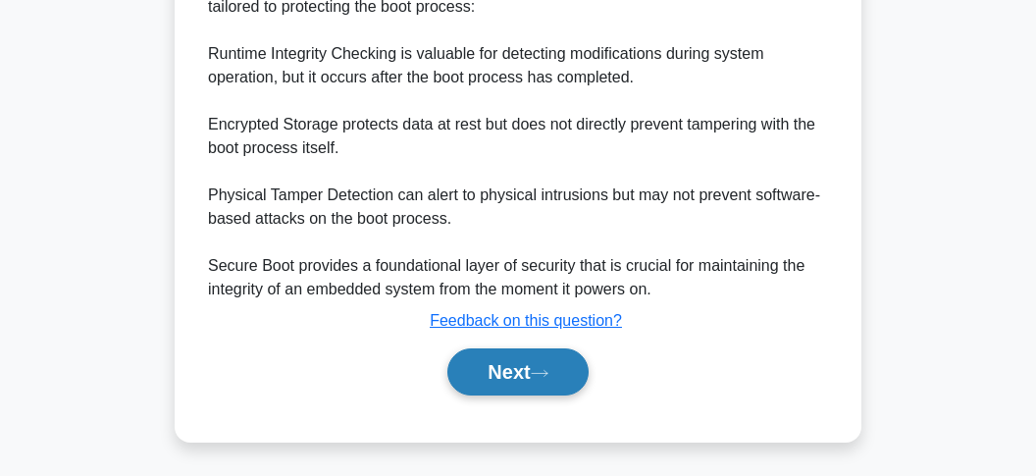
click at [519, 366] on button "Next" at bounding box center [518, 371] width 140 height 47
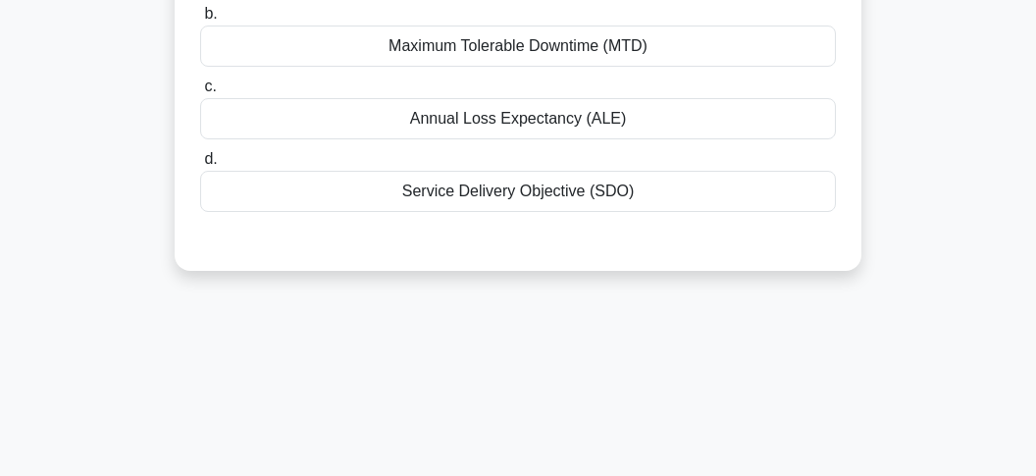
scroll to position [66, 0]
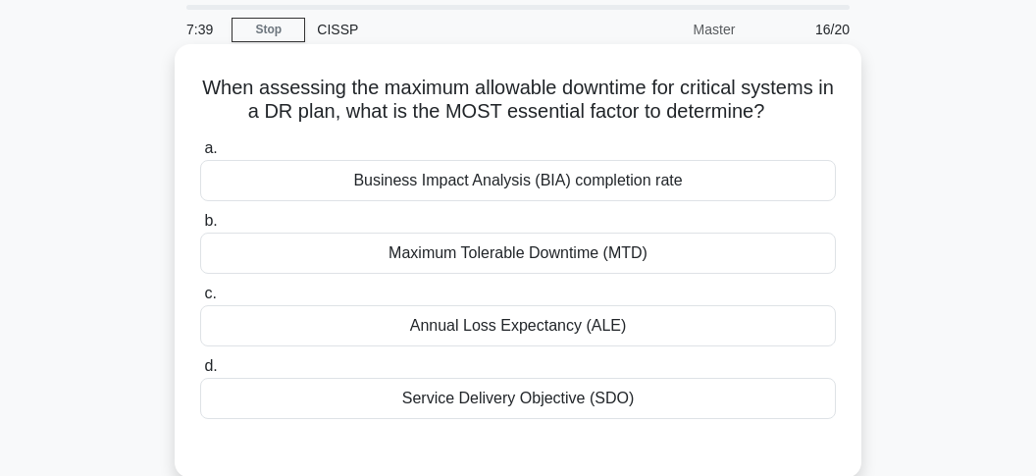
click at [403, 251] on div "Maximum Tolerable Downtime (MTD)" at bounding box center [518, 253] width 636 height 41
click at [200, 228] on input "b. Maximum Tolerable Downtime (MTD)" at bounding box center [200, 221] width 0 height 13
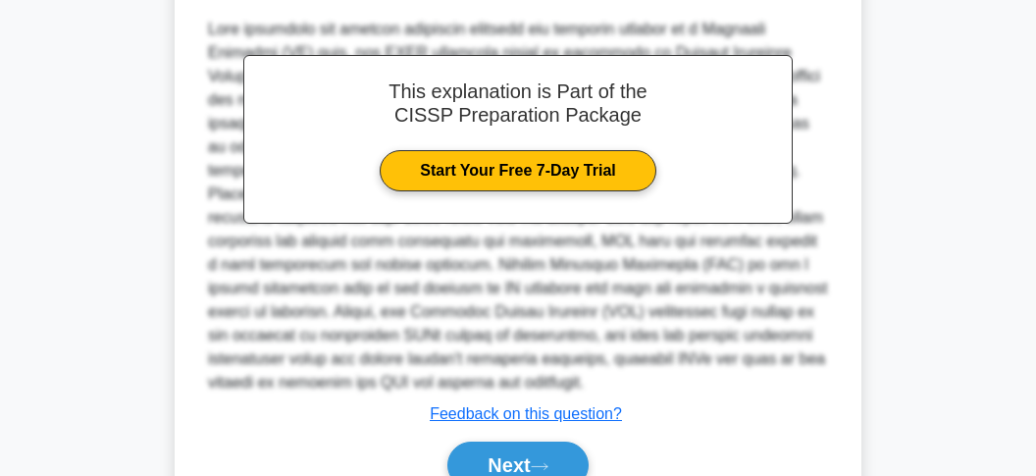
scroll to position [636, 0]
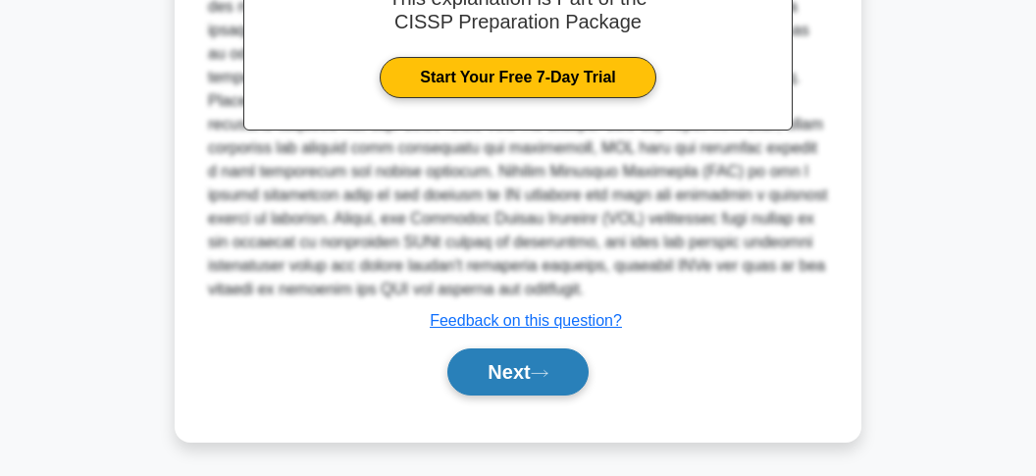
click at [490, 357] on button "Next" at bounding box center [518, 371] width 140 height 47
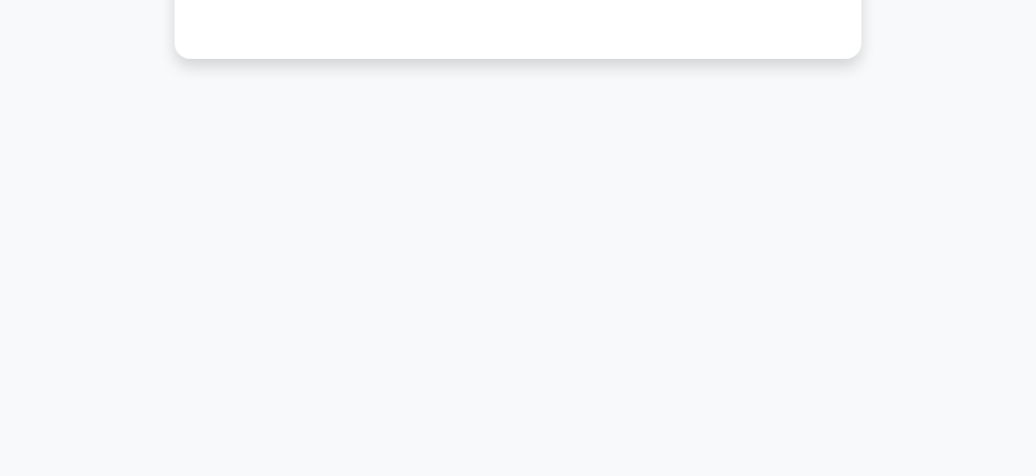
scroll to position [584, 0]
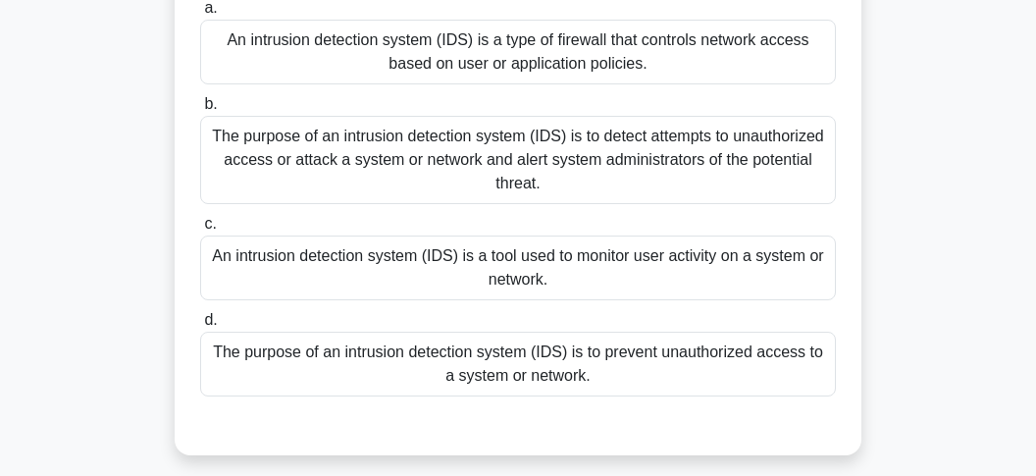
scroll to position [207, 0]
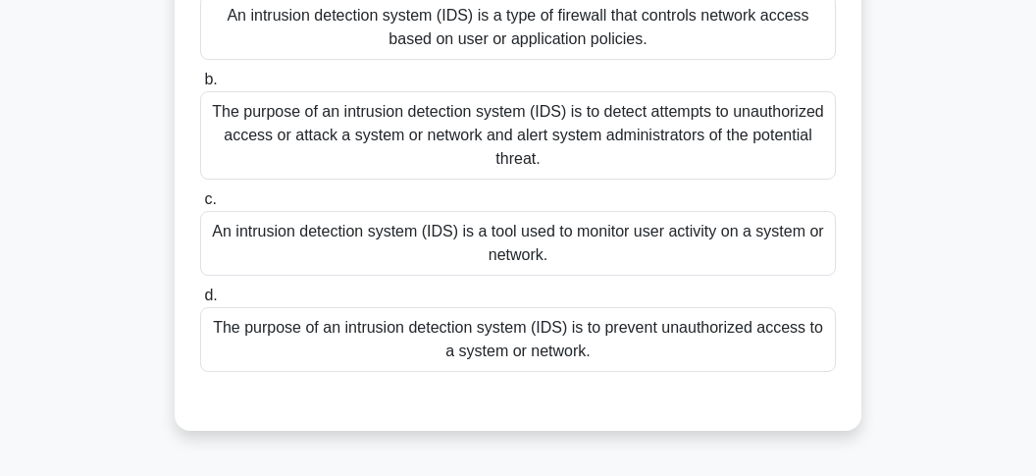
click at [472, 141] on div "The purpose of an intrusion detection system (IDS) is to detect attempts to una…" at bounding box center [518, 135] width 636 height 88
click at [200, 86] on input "b. The purpose of an intrusion detection system (IDS) is to detect attempts to …" at bounding box center [200, 80] width 0 height 13
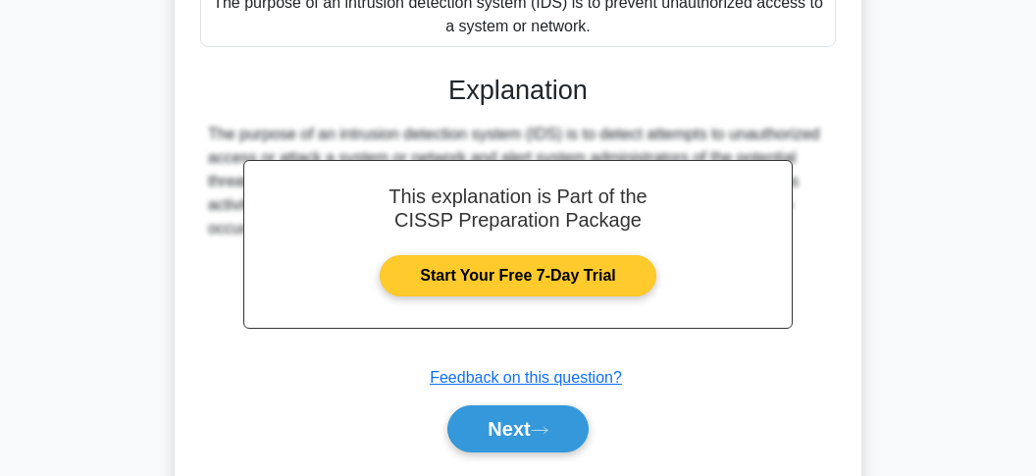
scroll to position [589, 0]
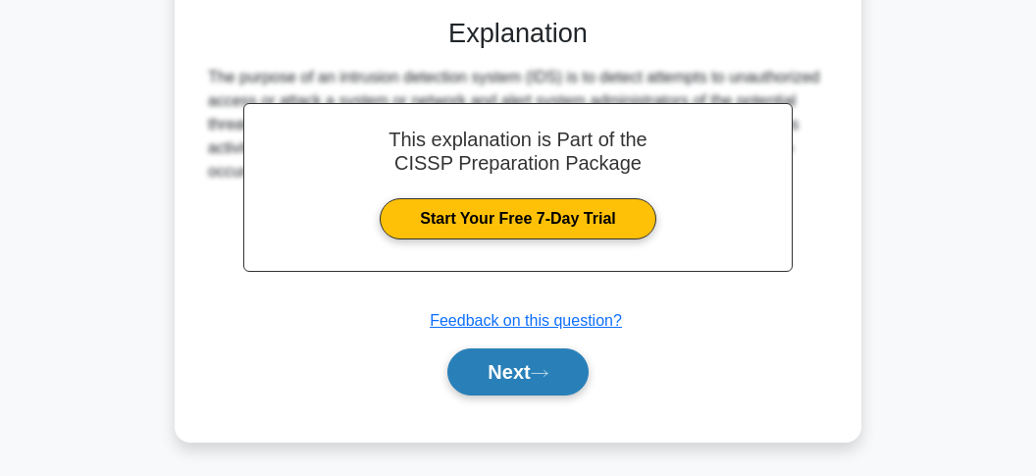
click at [512, 364] on button "Next" at bounding box center [518, 371] width 140 height 47
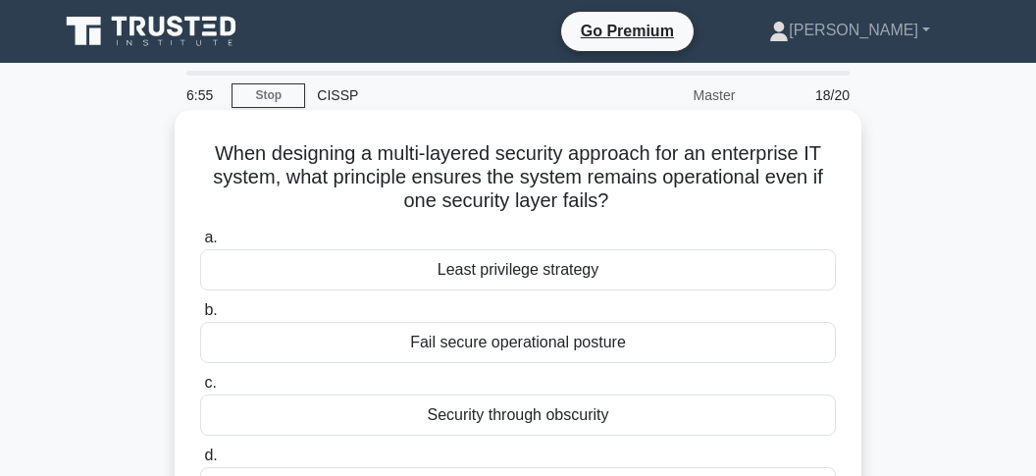
scroll to position [103, 0]
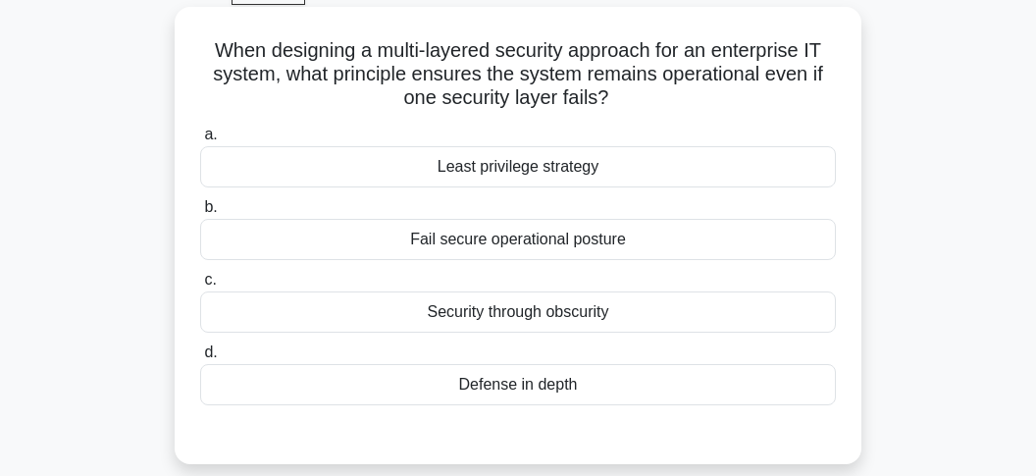
click at [468, 395] on div "Defense in depth" at bounding box center [518, 384] width 636 height 41
click at [200, 359] on input "d. Defense in depth" at bounding box center [200, 352] width 0 height 13
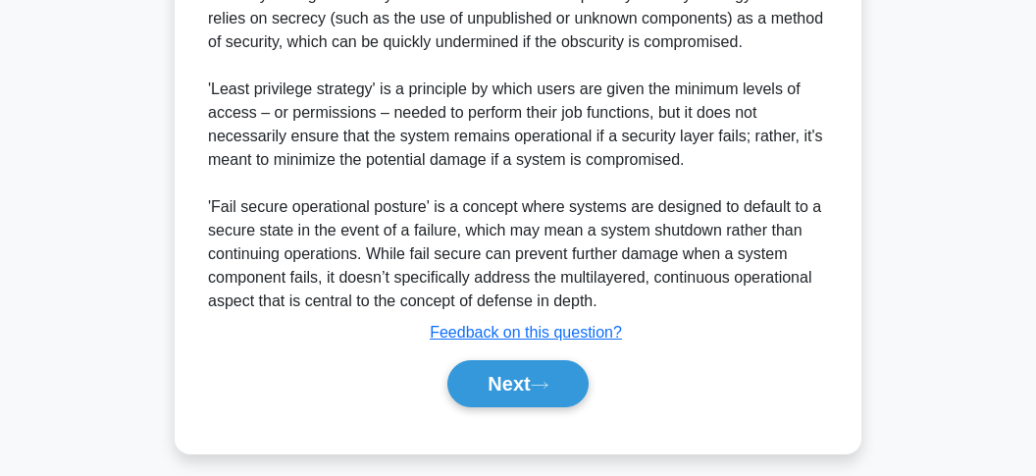
scroll to position [777, 0]
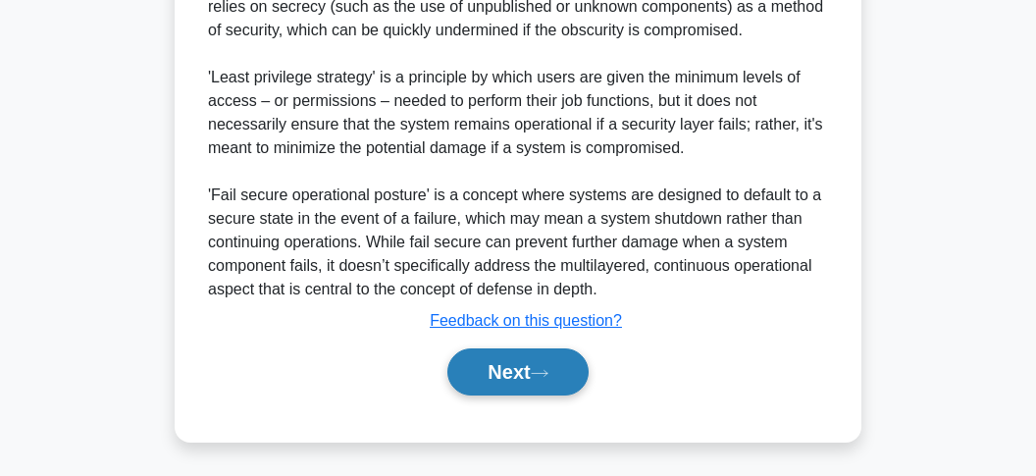
click at [472, 373] on button "Next" at bounding box center [518, 371] width 140 height 47
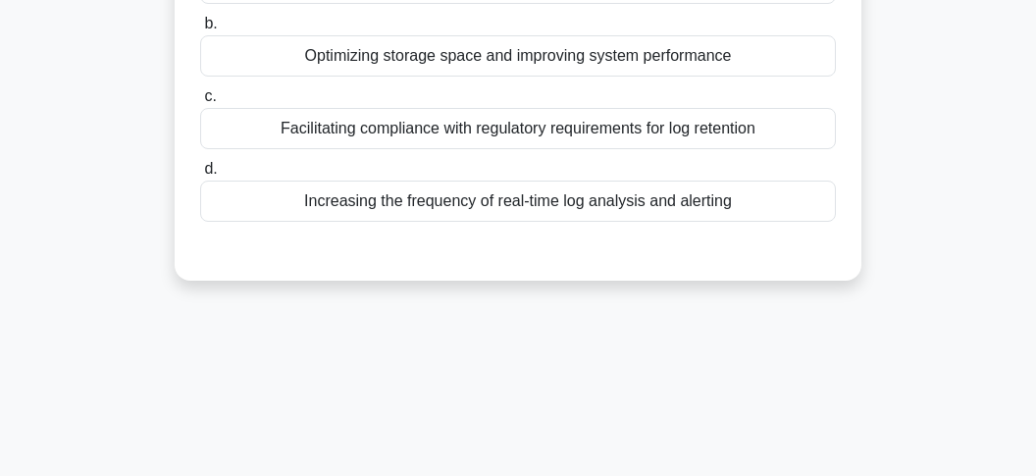
scroll to position [66, 0]
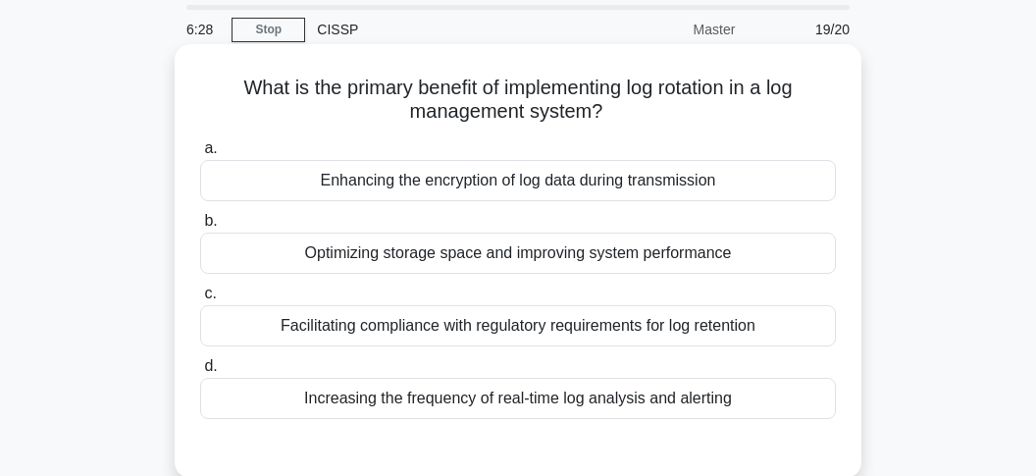
click at [381, 261] on div "Optimizing storage space and improving system performance" at bounding box center [518, 253] width 636 height 41
click at [200, 228] on input "b. Optimizing storage space and improving system performance" at bounding box center [200, 221] width 0 height 13
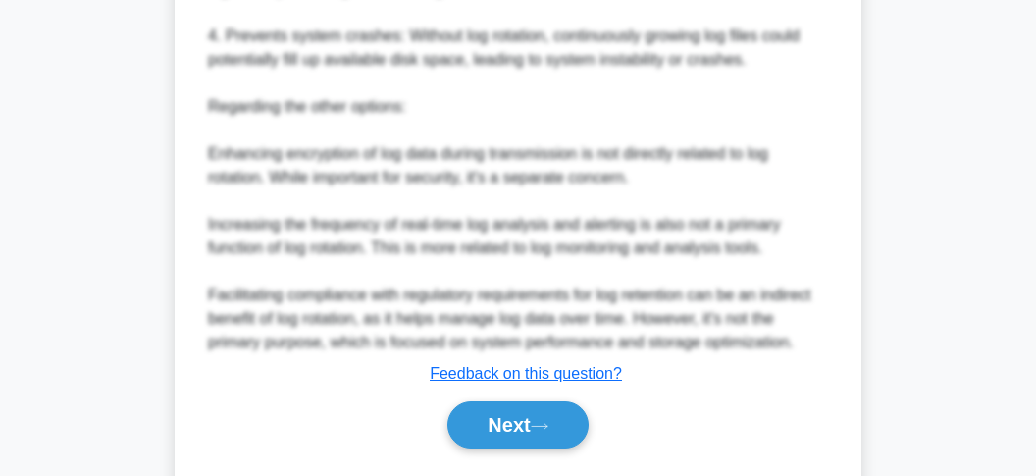
scroll to position [919, 0]
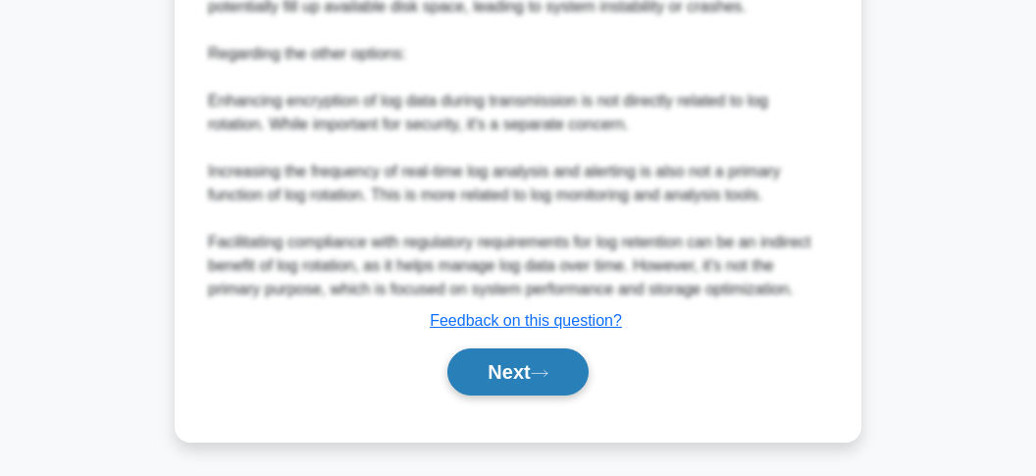
click at [468, 369] on button "Next" at bounding box center [518, 371] width 140 height 47
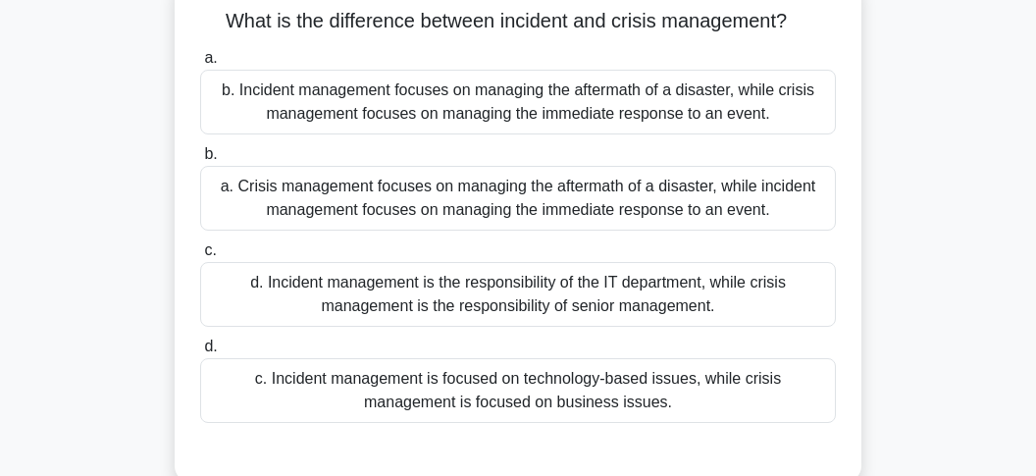
scroll to position [170, 0]
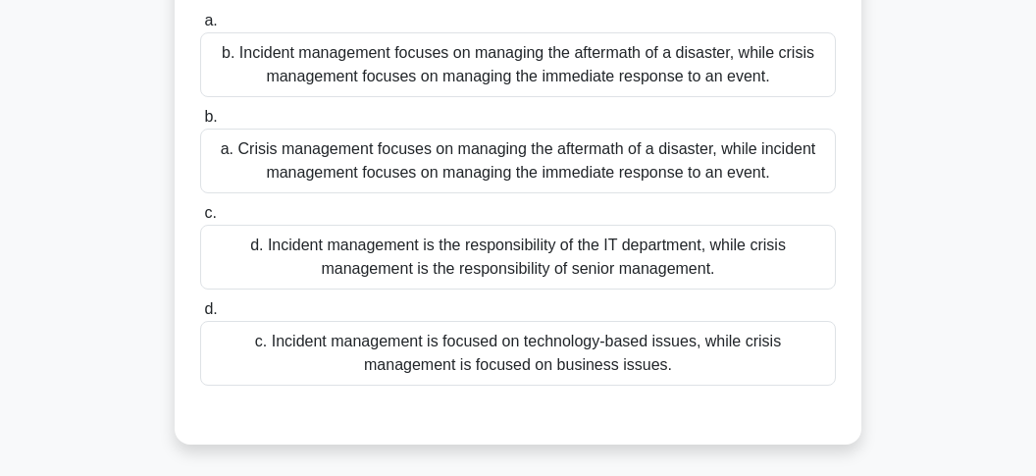
click at [383, 145] on div "a. Crisis management focuses on managing the aftermath of a disaster, while inc…" at bounding box center [518, 161] width 636 height 65
click at [200, 124] on input "b. a. Crisis management focuses on managing the aftermath of a disaster, while …" at bounding box center [200, 117] width 0 height 13
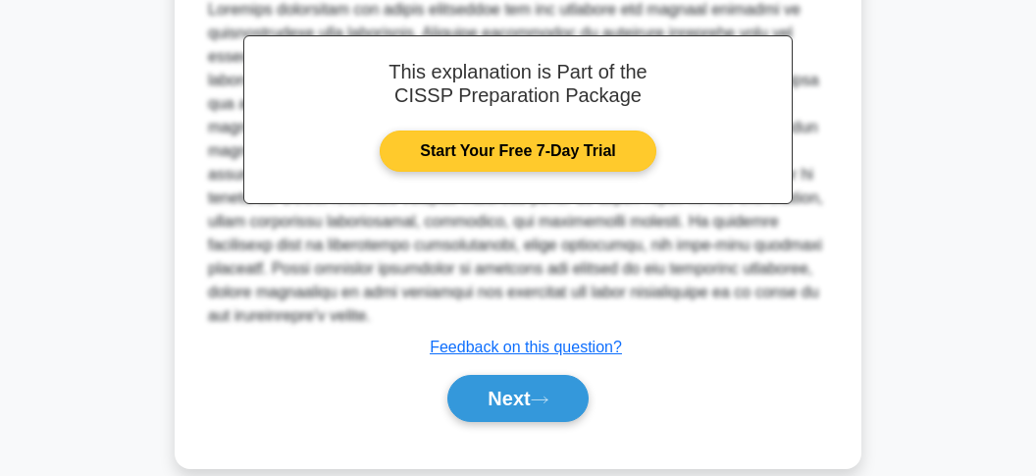
scroll to position [660, 0]
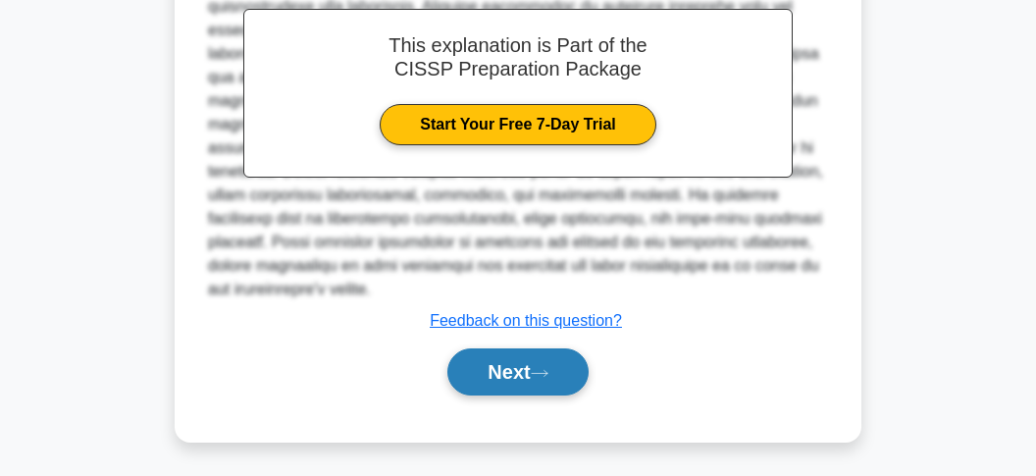
click at [530, 377] on button "Next" at bounding box center [518, 371] width 140 height 47
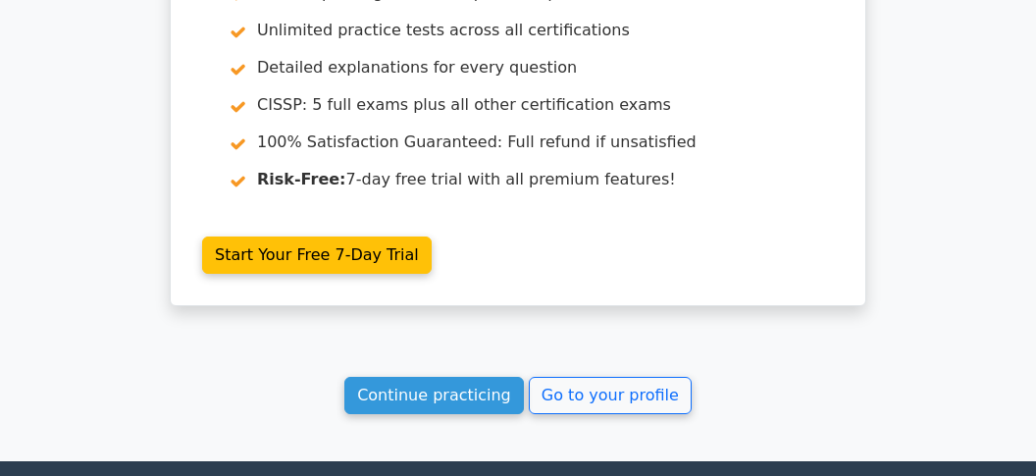
scroll to position [2041, 0]
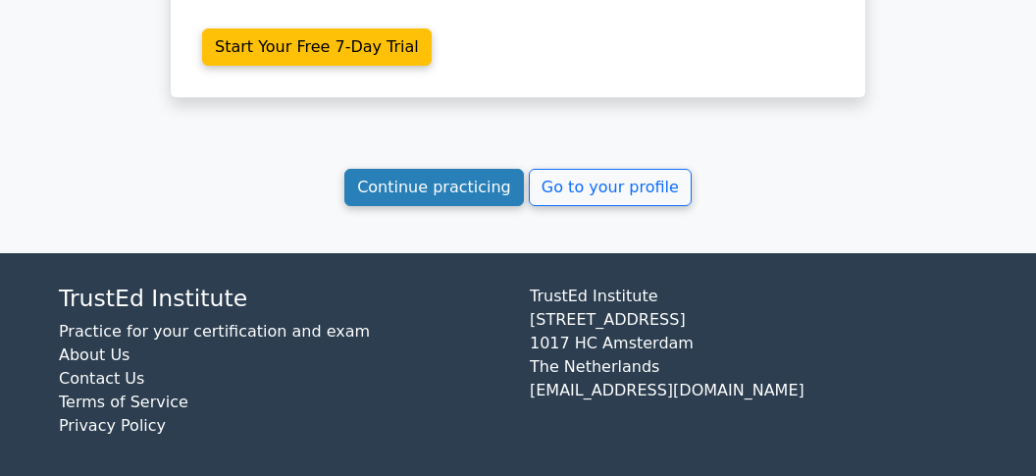
click at [420, 176] on link "Continue practicing" at bounding box center [434, 187] width 180 height 37
